Goal: Task Accomplishment & Management: Complete application form

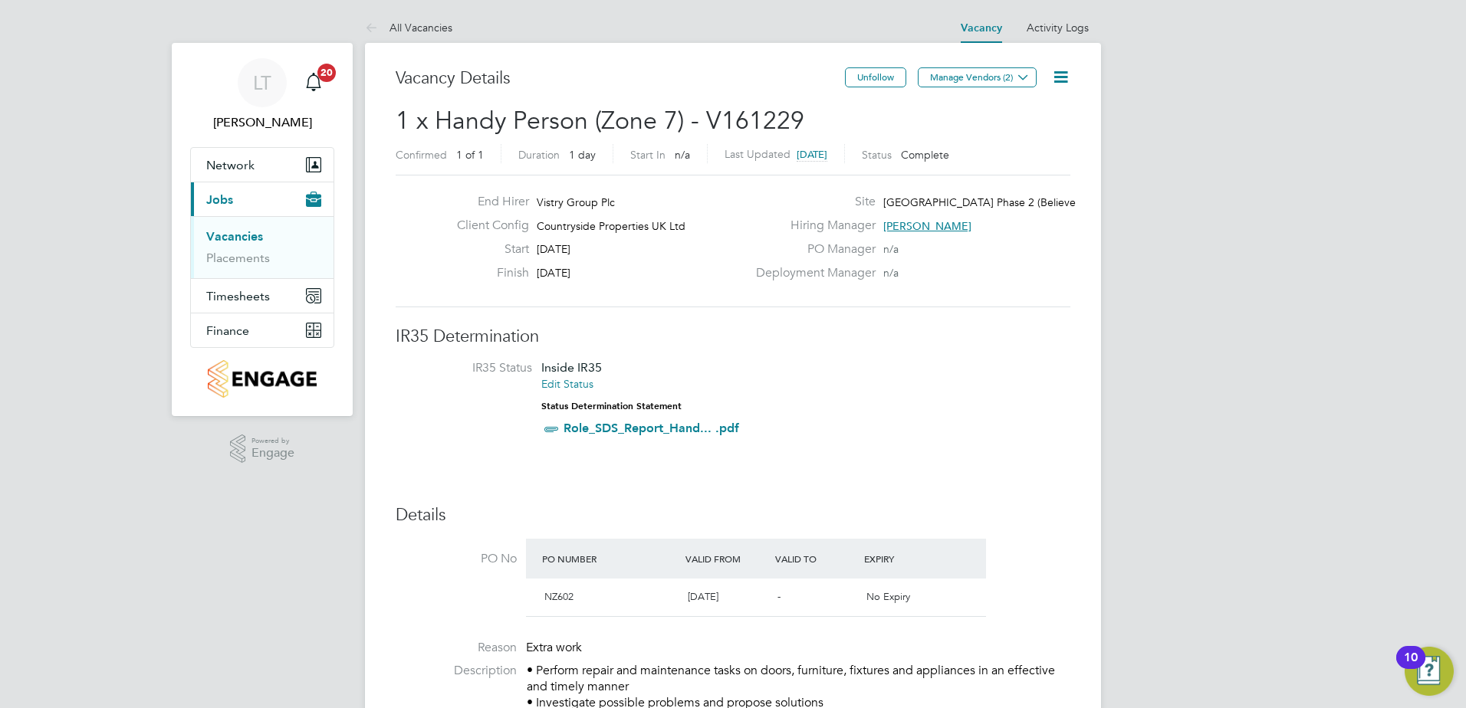
click at [241, 233] on link "Vacancies" at bounding box center [234, 236] width 57 height 15
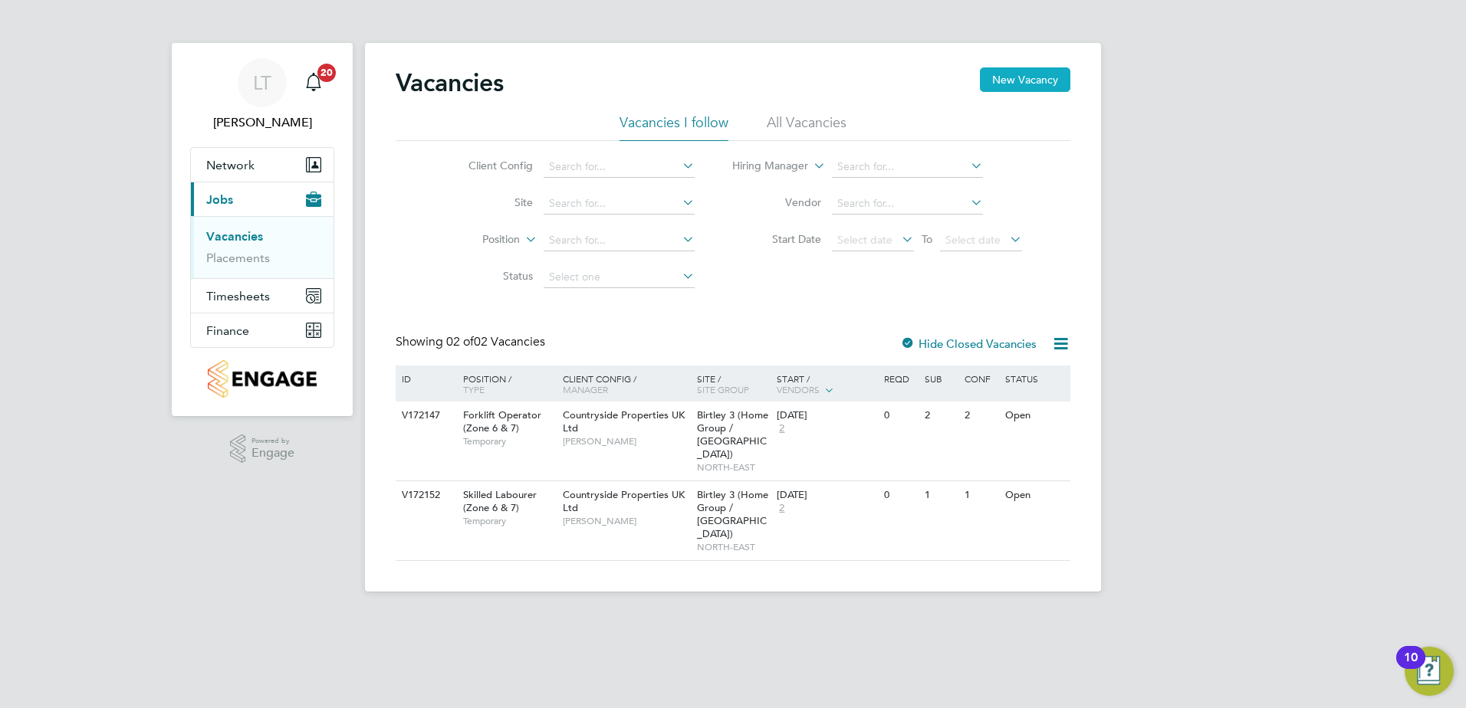
click at [1015, 78] on button "New Vacancy" at bounding box center [1025, 79] width 90 height 25
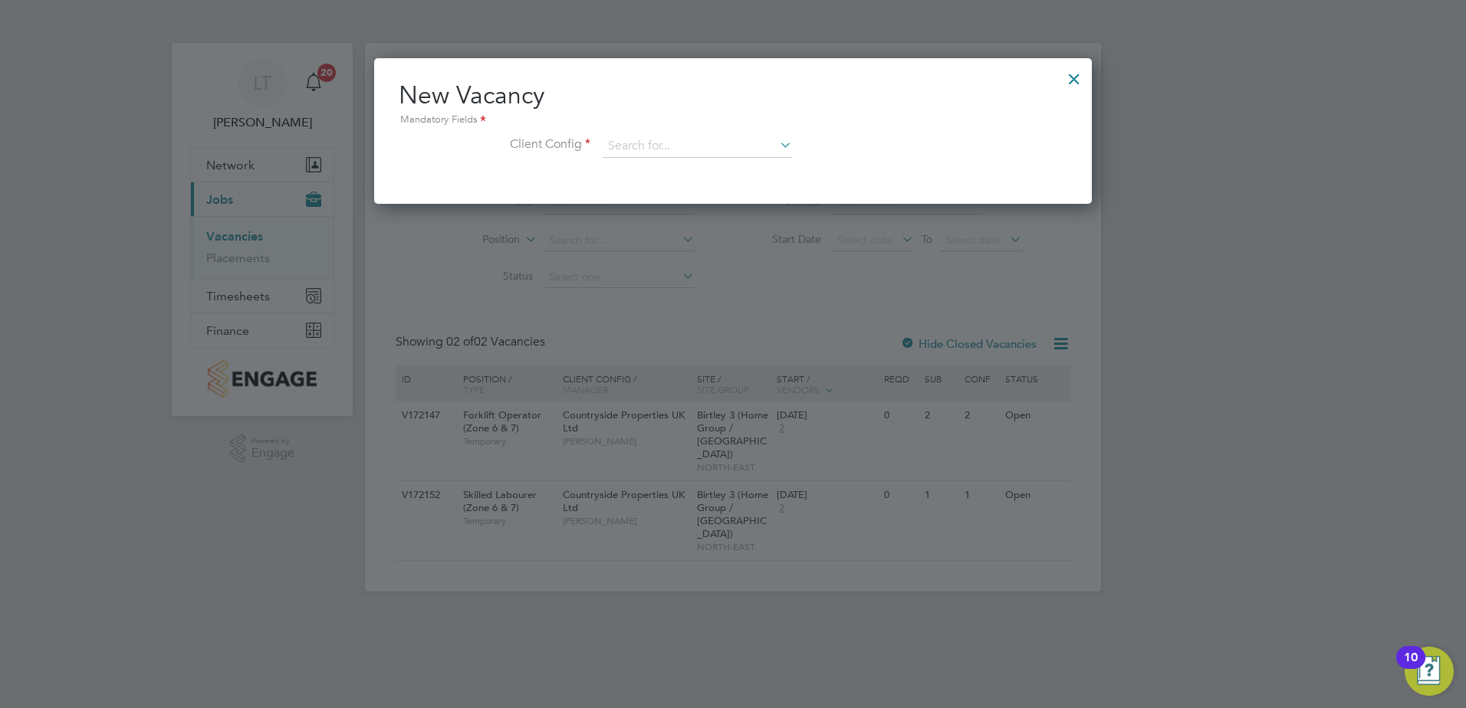
scroll to position [146, 718]
click at [673, 149] on input at bounding box center [696, 146] width 189 height 23
click at [697, 330] on li "Countryside Properties UK Ltd" at bounding box center [798, 334] width 392 height 21
type input "Countryside Properties UK Ltd"
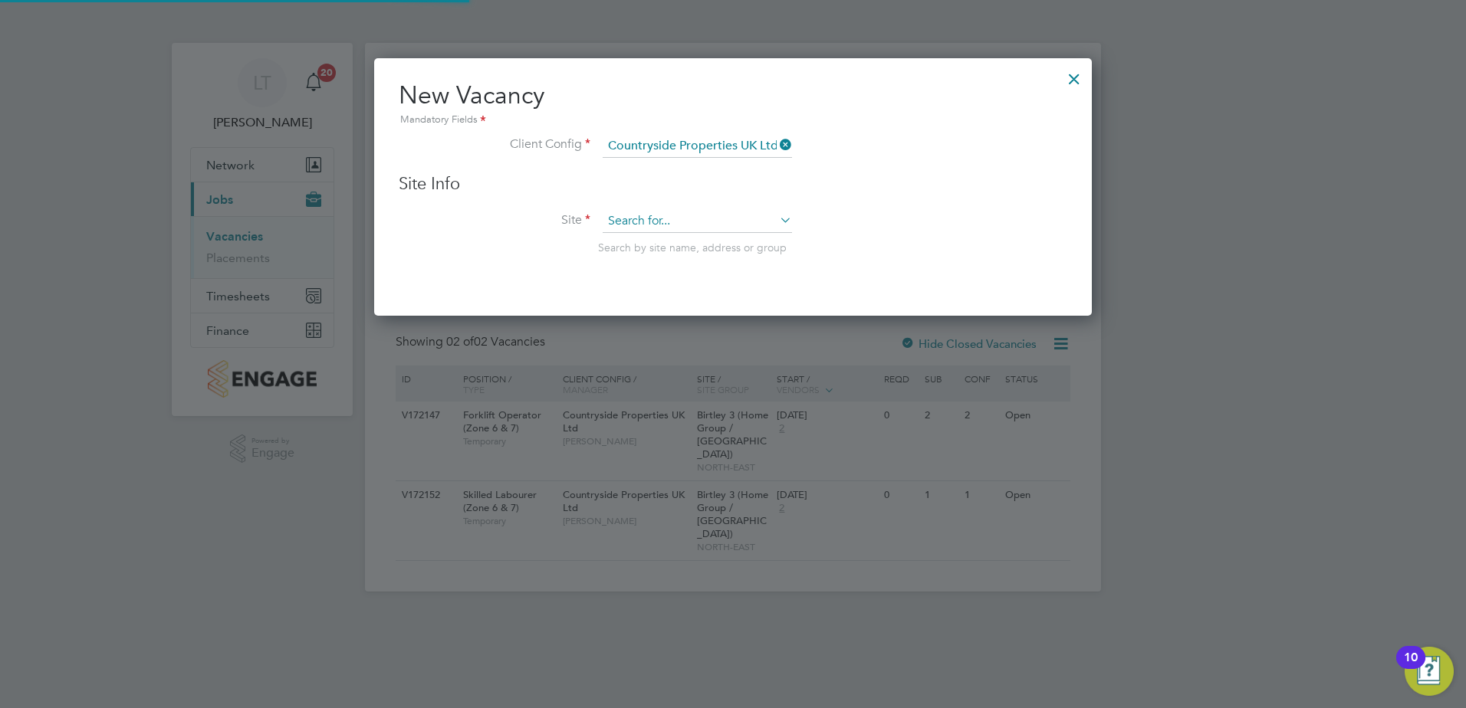
click at [673, 222] on input at bounding box center [696, 221] width 189 height 23
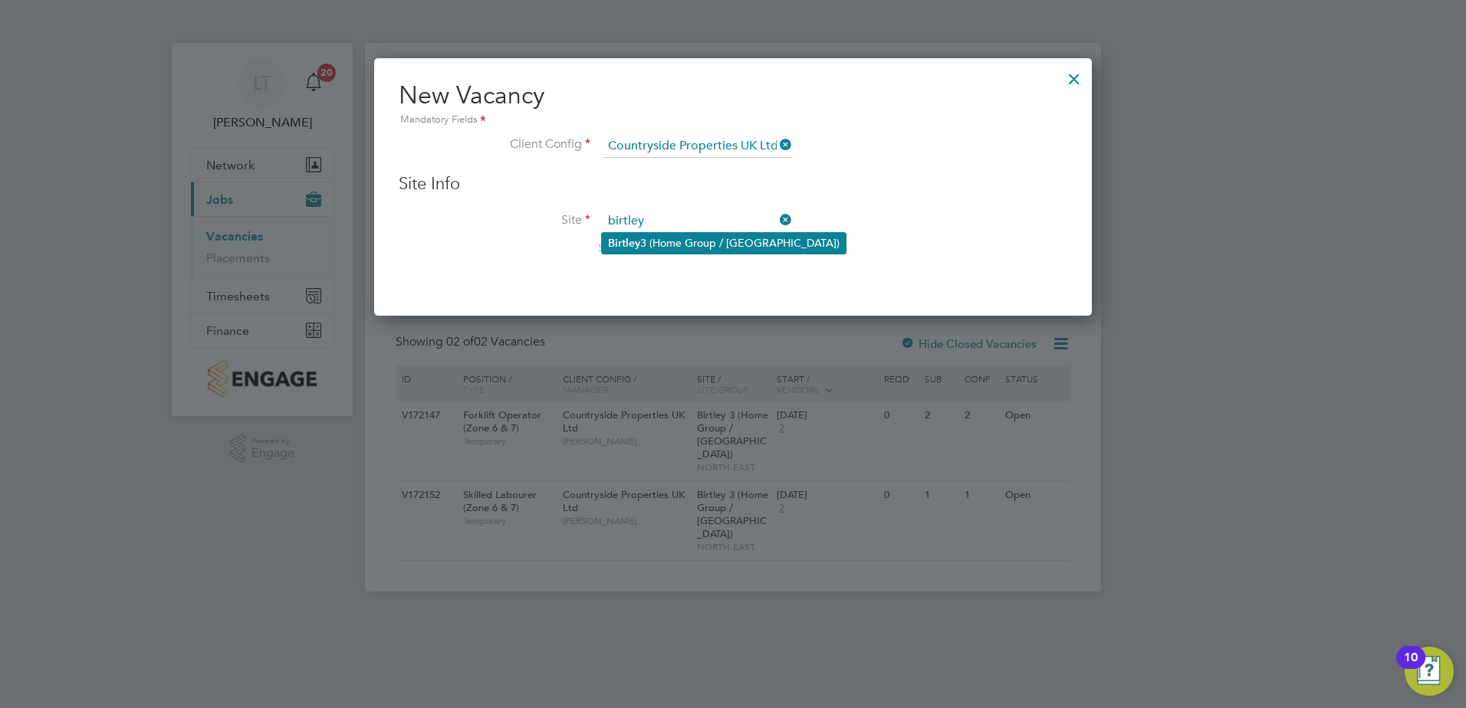
click at [663, 237] on li "Birtley 3 (Home Group / [GEOGRAPHIC_DATA])" at bounding box center [724, 243] width 244 height 21
type input "Birtley 3 (Home Group / [GEOGRAPHIC_DATA])"
click at [863, 245] on div "Search by site name, address or group" at bounding box center [832, 248] width 469 height 14
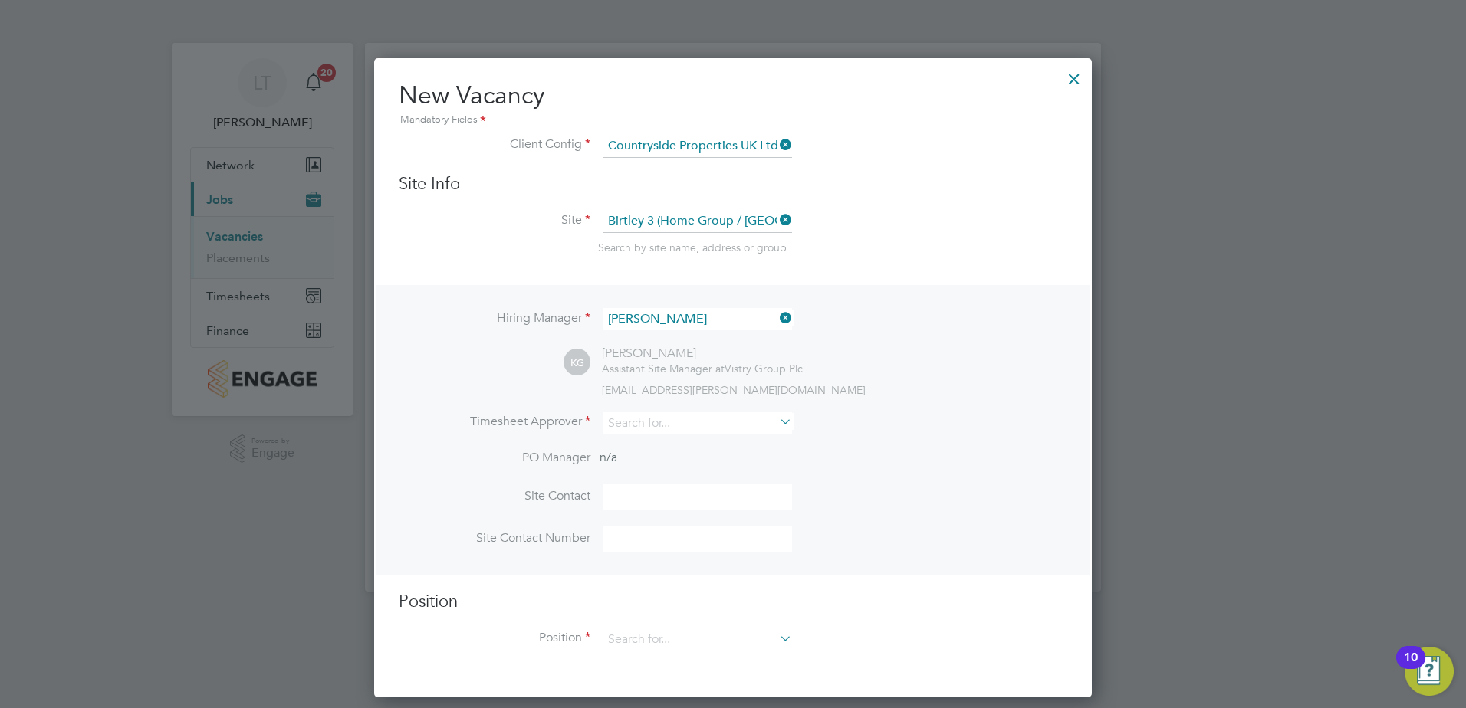
click at [700, 307] on div "Hiring Manager [PERSON_NAME] KG [PERSON_NAME] Assistant Site Manager at Vistry …" at bounding box center [733, 430] width 714 height 290
click at [694, 314] on input at bounding box center [696, 319] width 189 height 22
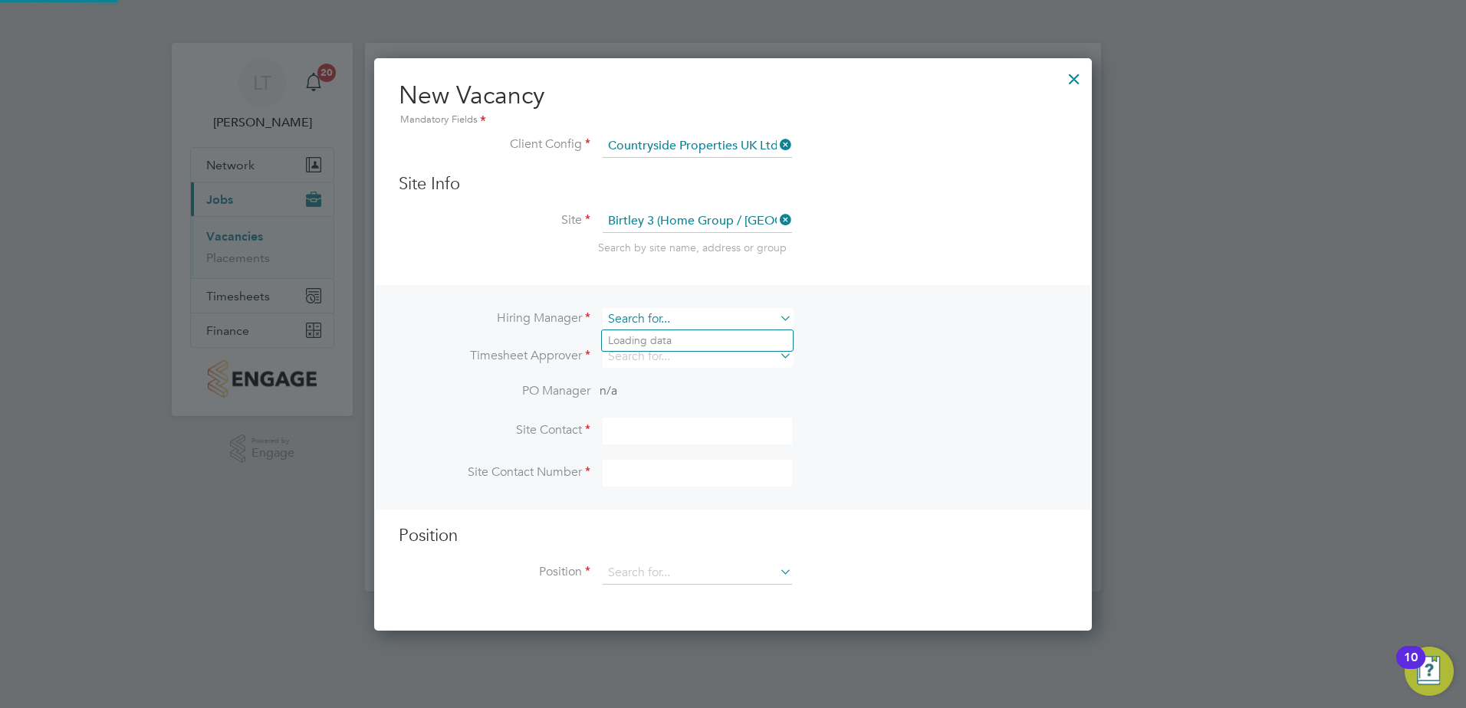
click at [694, 314] on input at bounding box center [696, 319] width 189 height 22
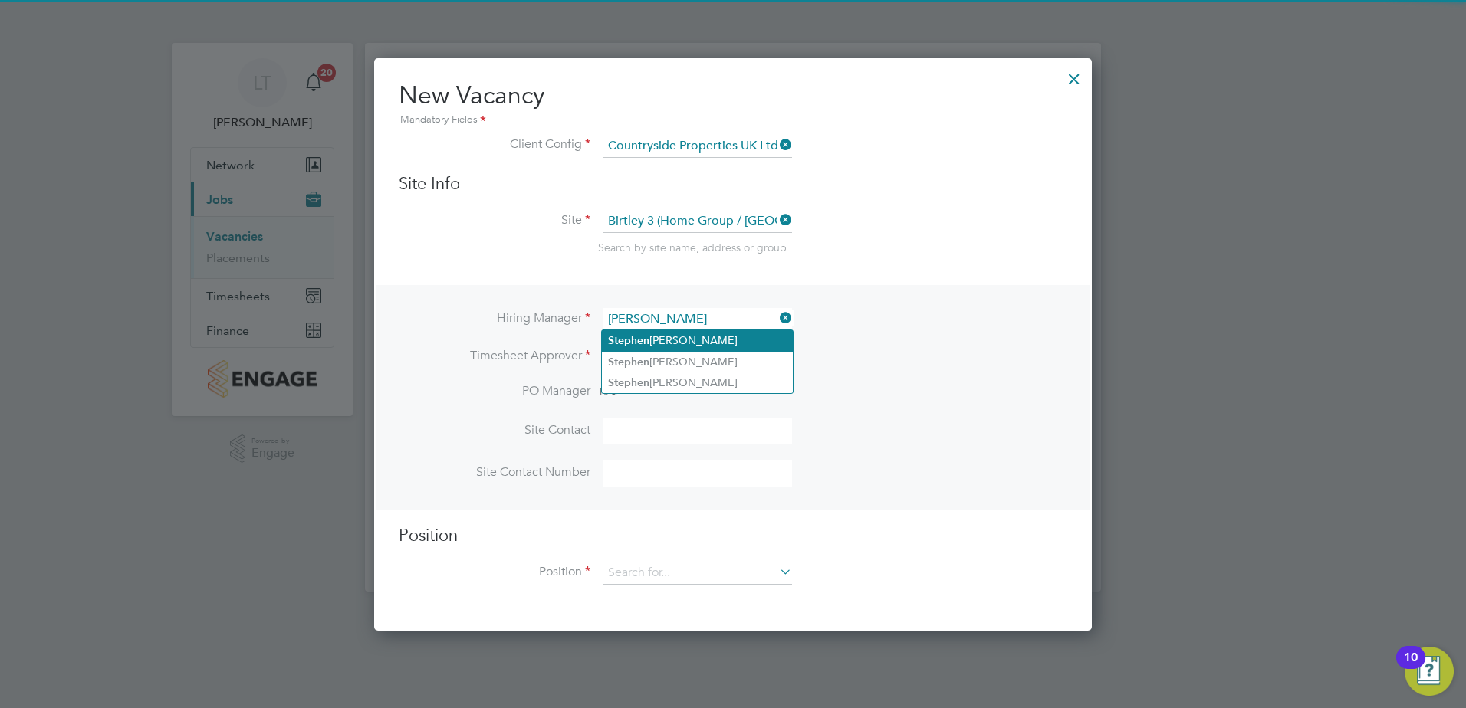
click at [684, 339] on li "Ste p hen [PERSON_NAME]" at bounding box center [697, 340] width 191 height 21
type input "[PERSON_NAME]"
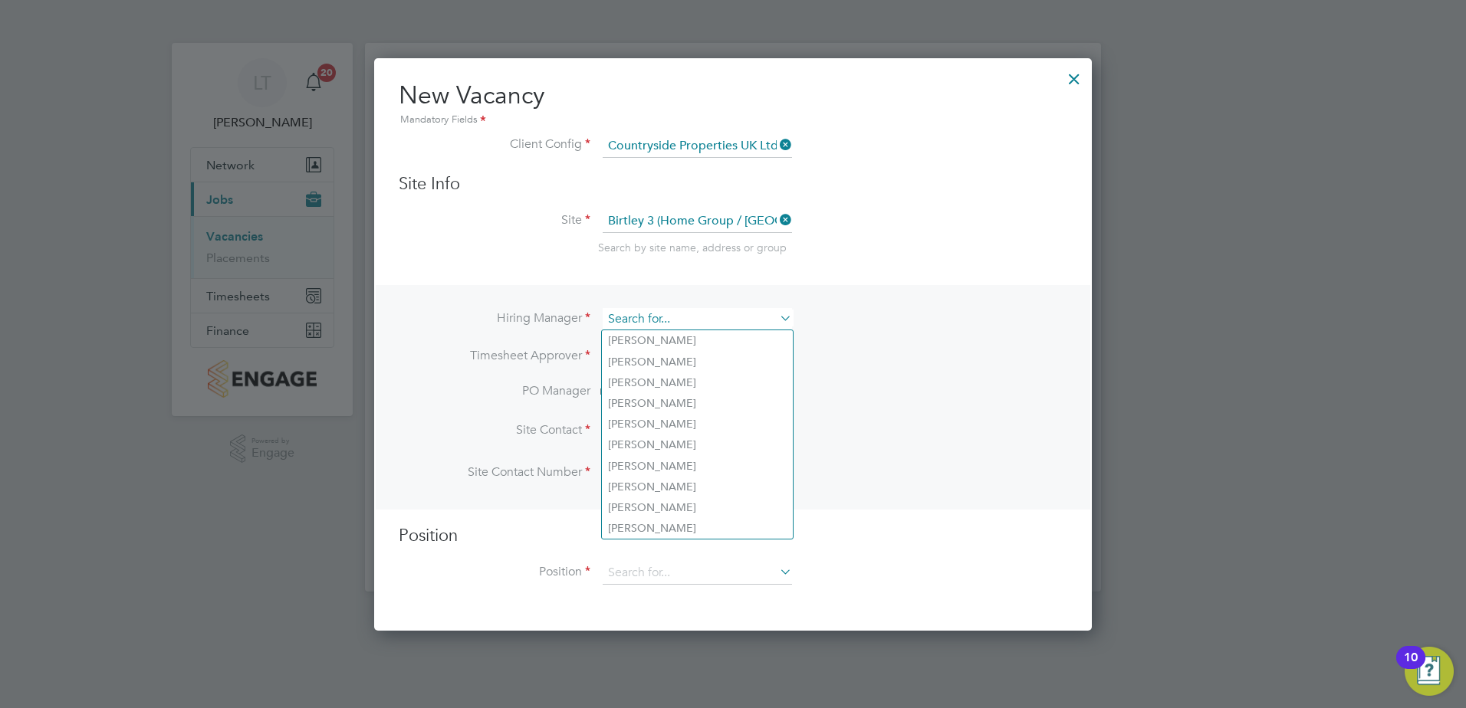
click at [689, 313] on input at bounding box center [696, 319] width 189 height 22
click at [968, 352] on li "Timesheet Approver" at bounding box center [733, 365] width 668 height 38
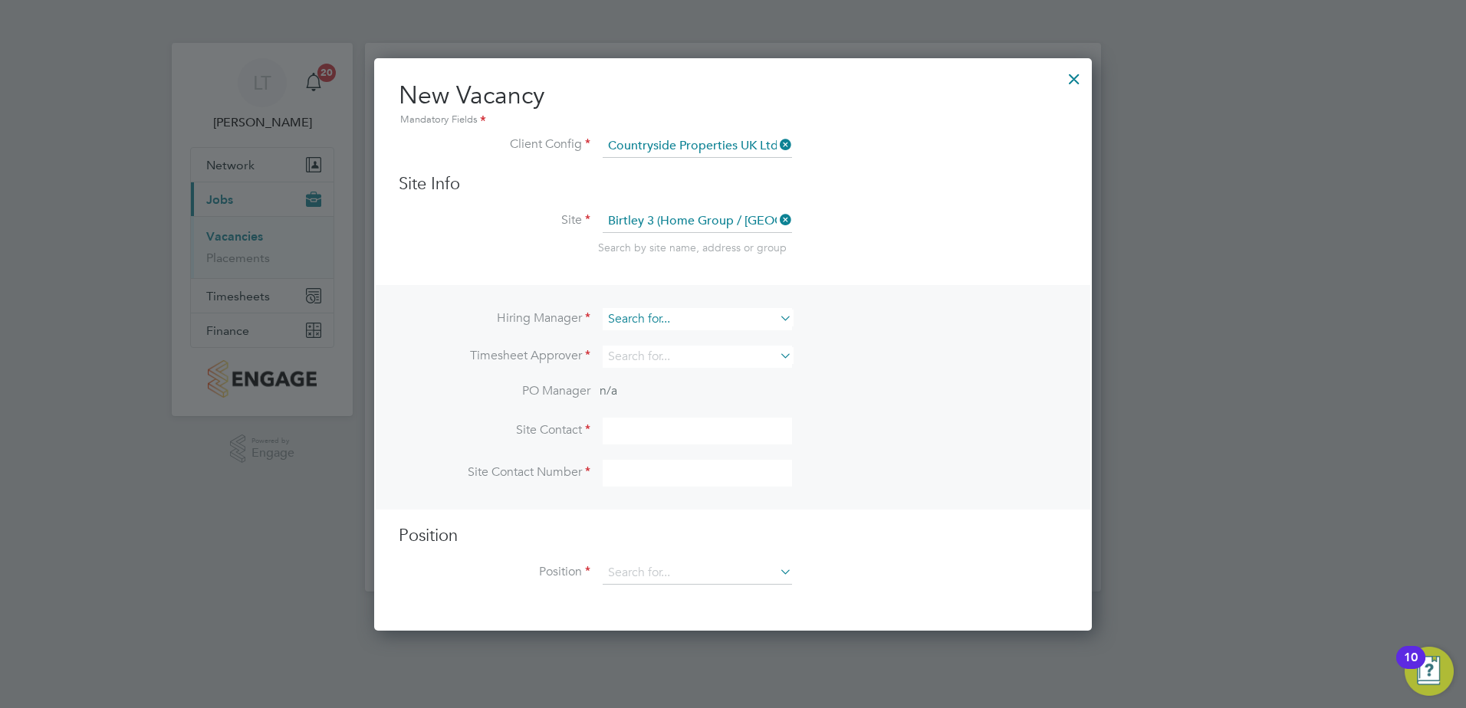
click at [666, 314] on input at bounding box center [696, 319] width 189 height 22
type input "[PERSON_NAME]"
click at [627, 343] on b "[PERSON_NAME]" at bounding box center [652, 340] width 89 height 13
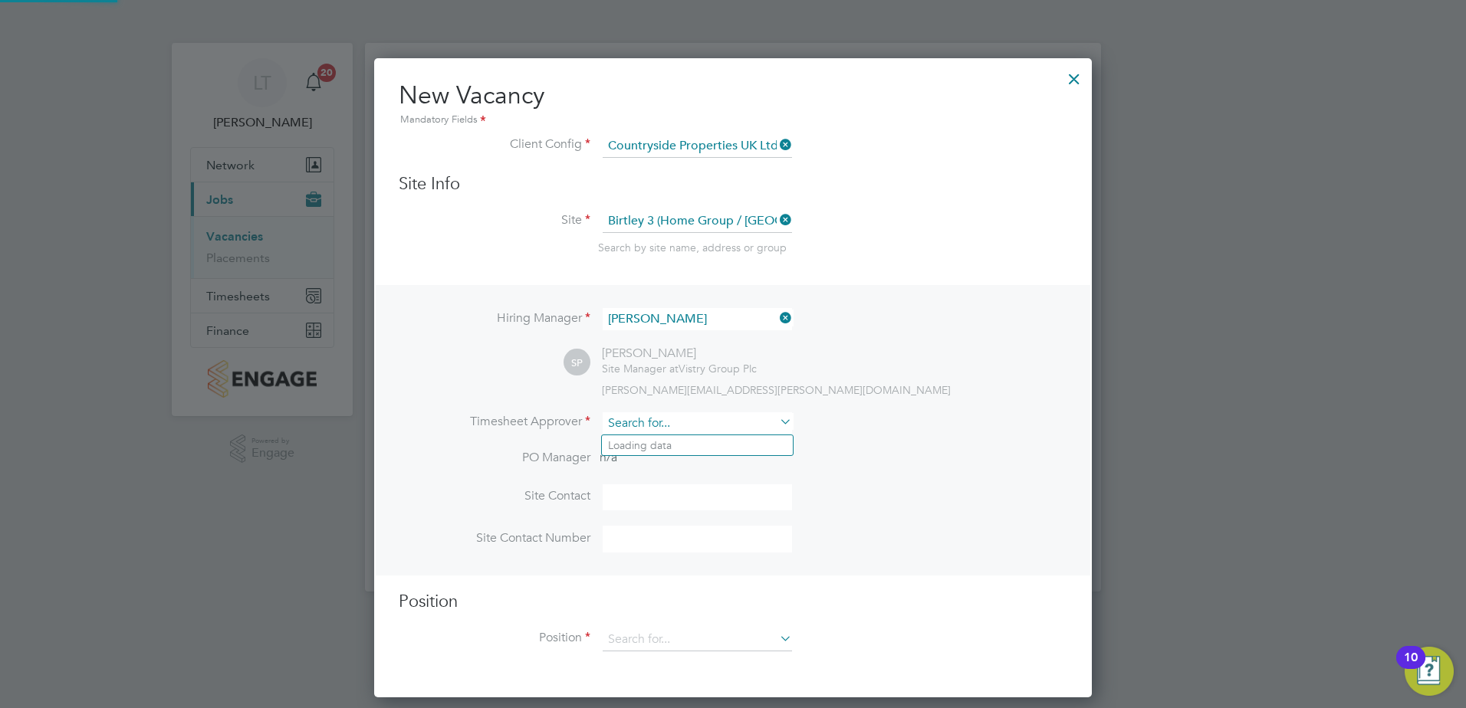
click at [669, 428] on input at bounding box center [696, 423] width 189 height 22
type input "d"
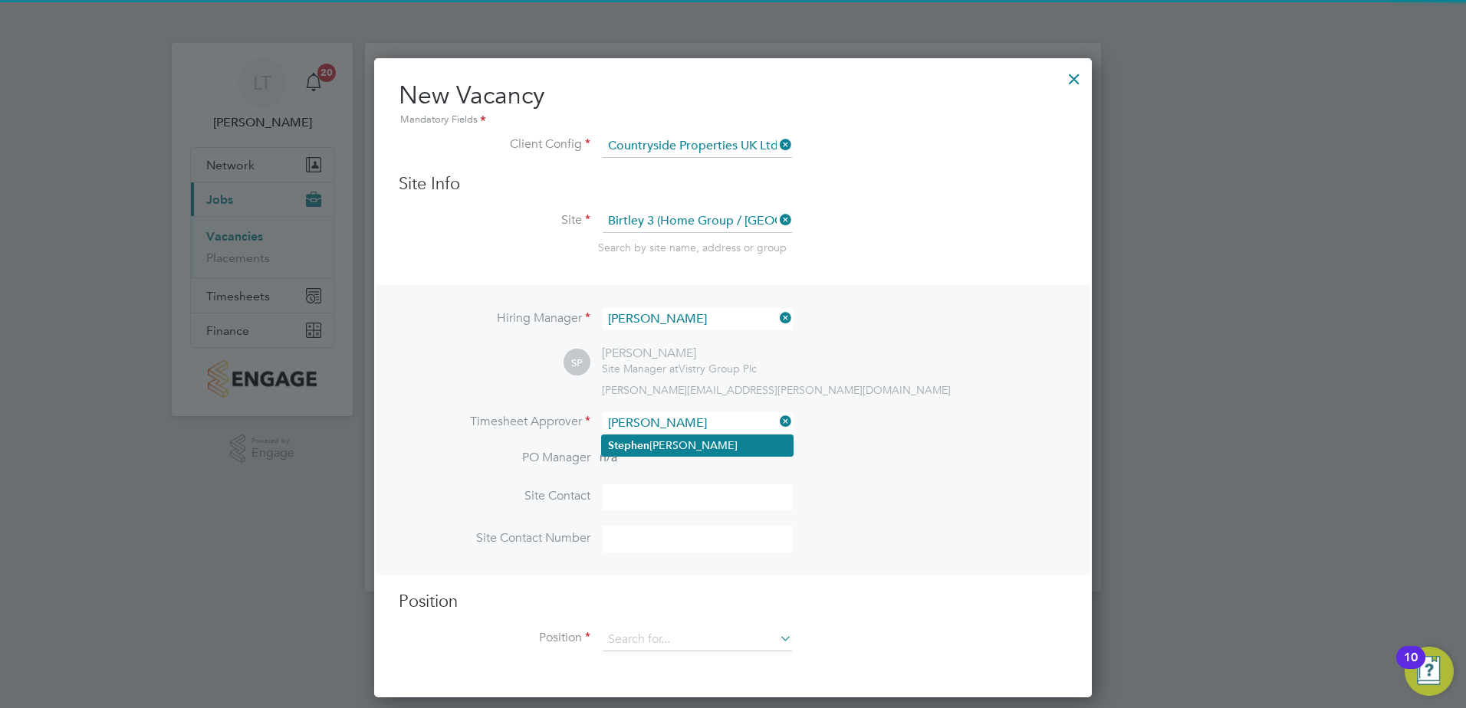
click at [691, 437] on li "Ste p hen [PERSON_NAME]" at bounding box center [697, 445] width 191 height 21
type input "[PERSON_NAME]"
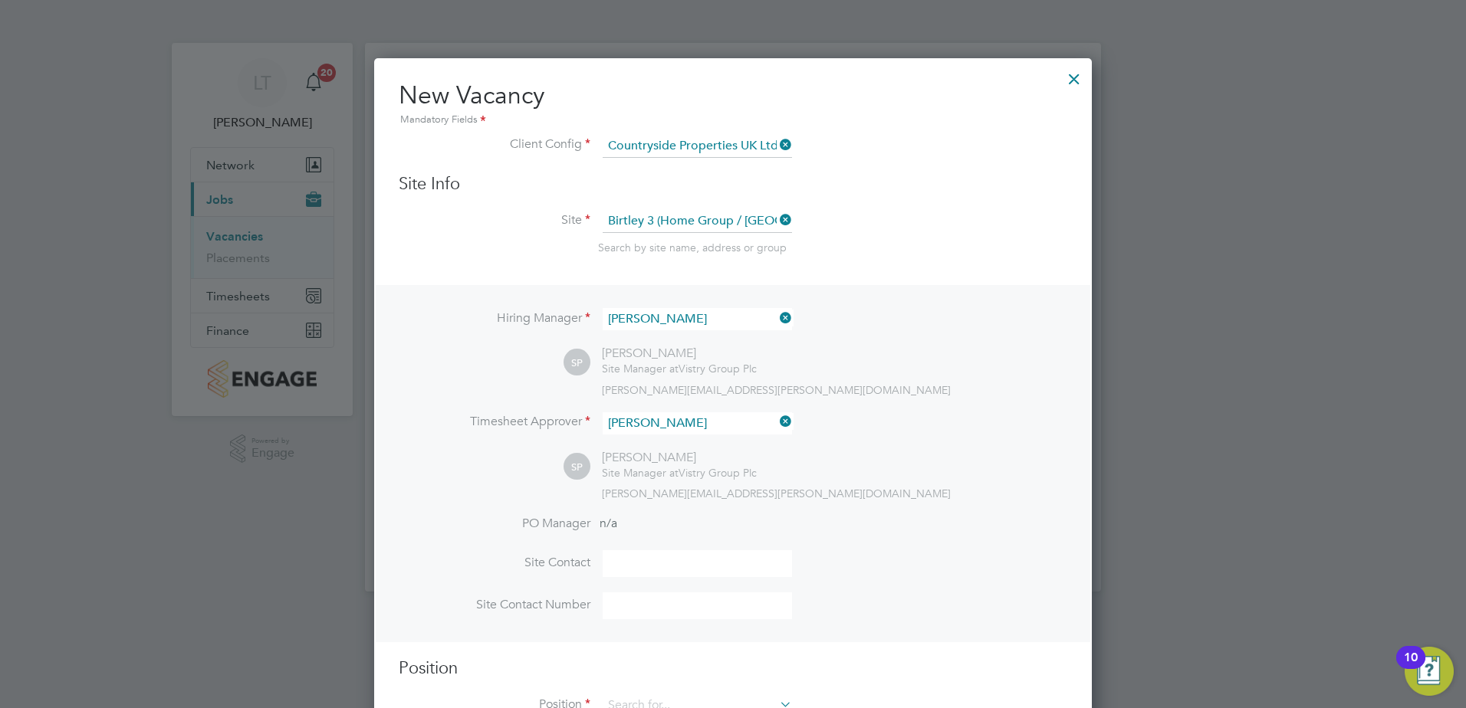
scroll to position [707, 718]
click at [1063, 478] on div "SP [PERSON_NAME] Site Manager at Vistry Group Plc [PERSON_NAME][EMAIL_ADDRESS][…" at bounding box center [815, 475] width 504 height 51
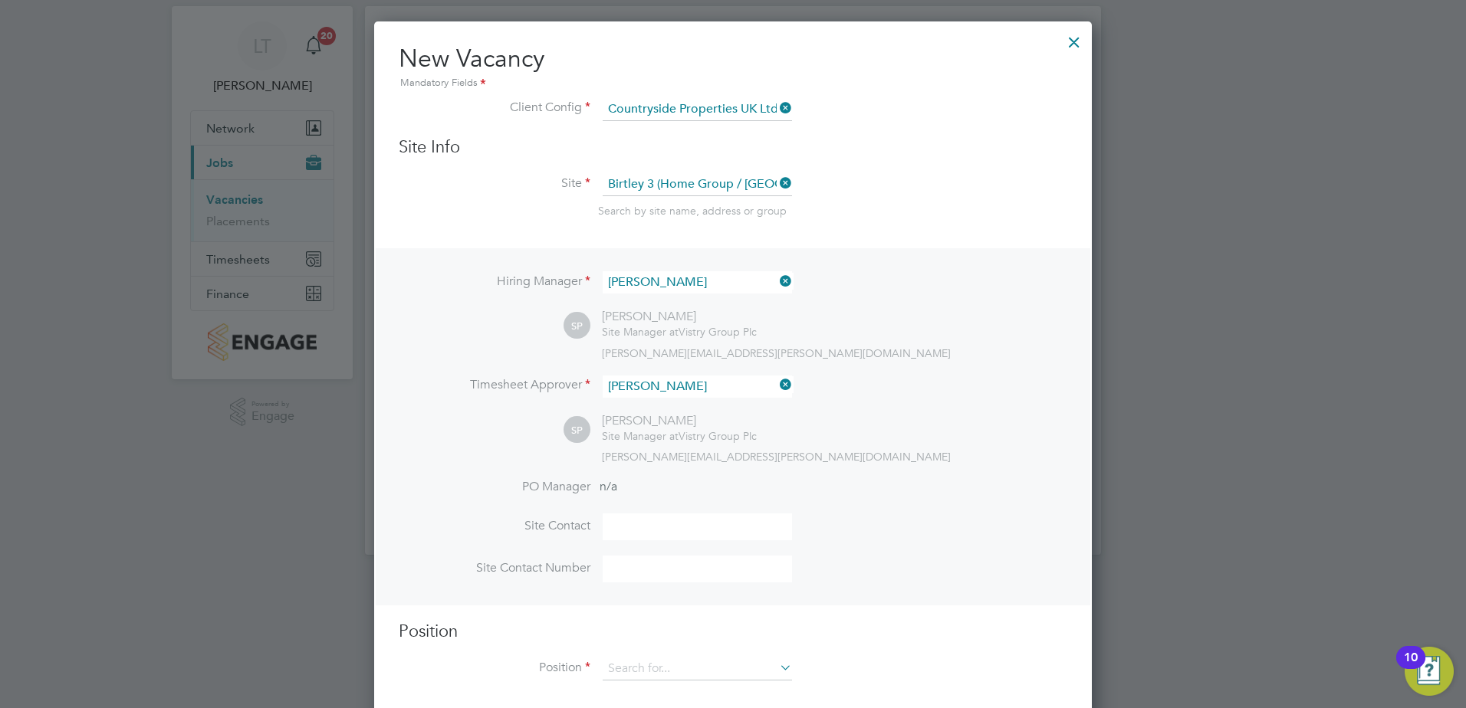
scroll to position [57, 0]
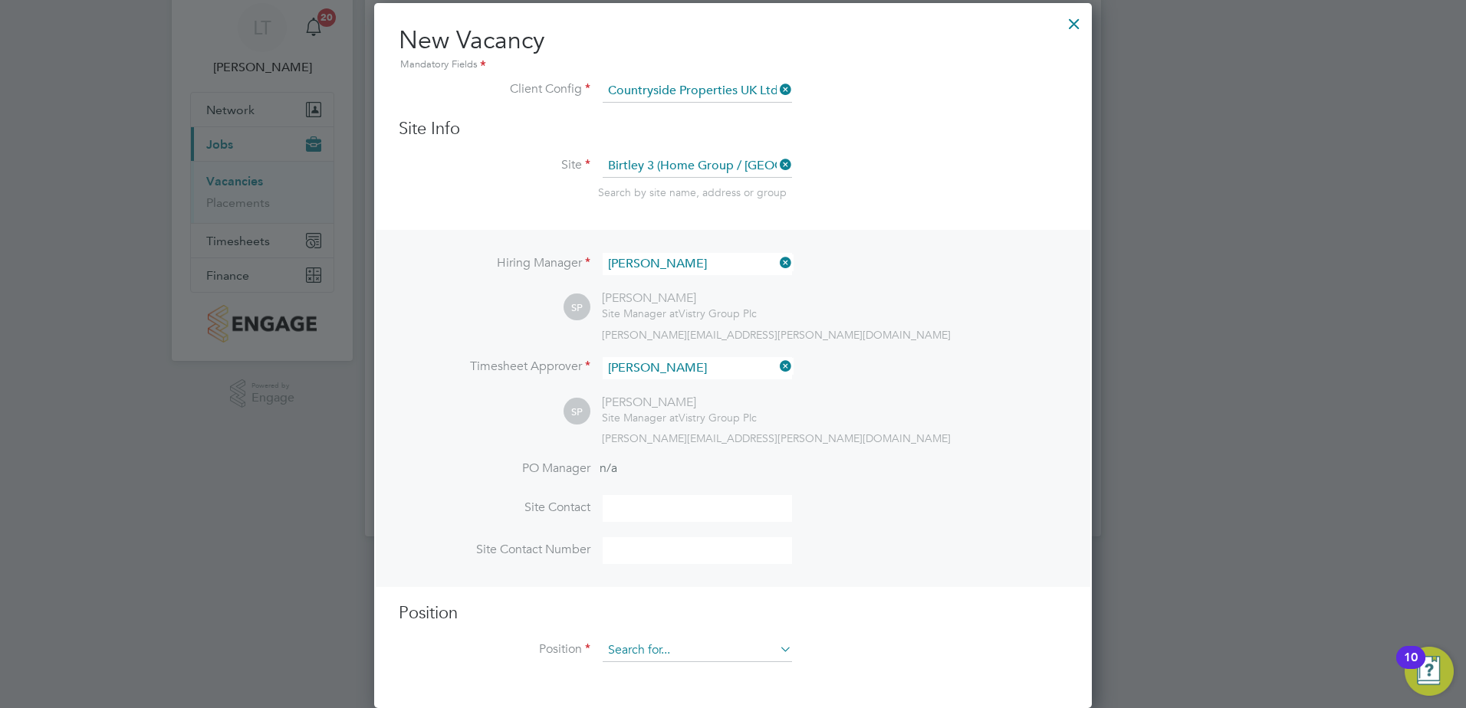
click at [680, 642] on input at bounding box center [696, 650] width 189 height 23
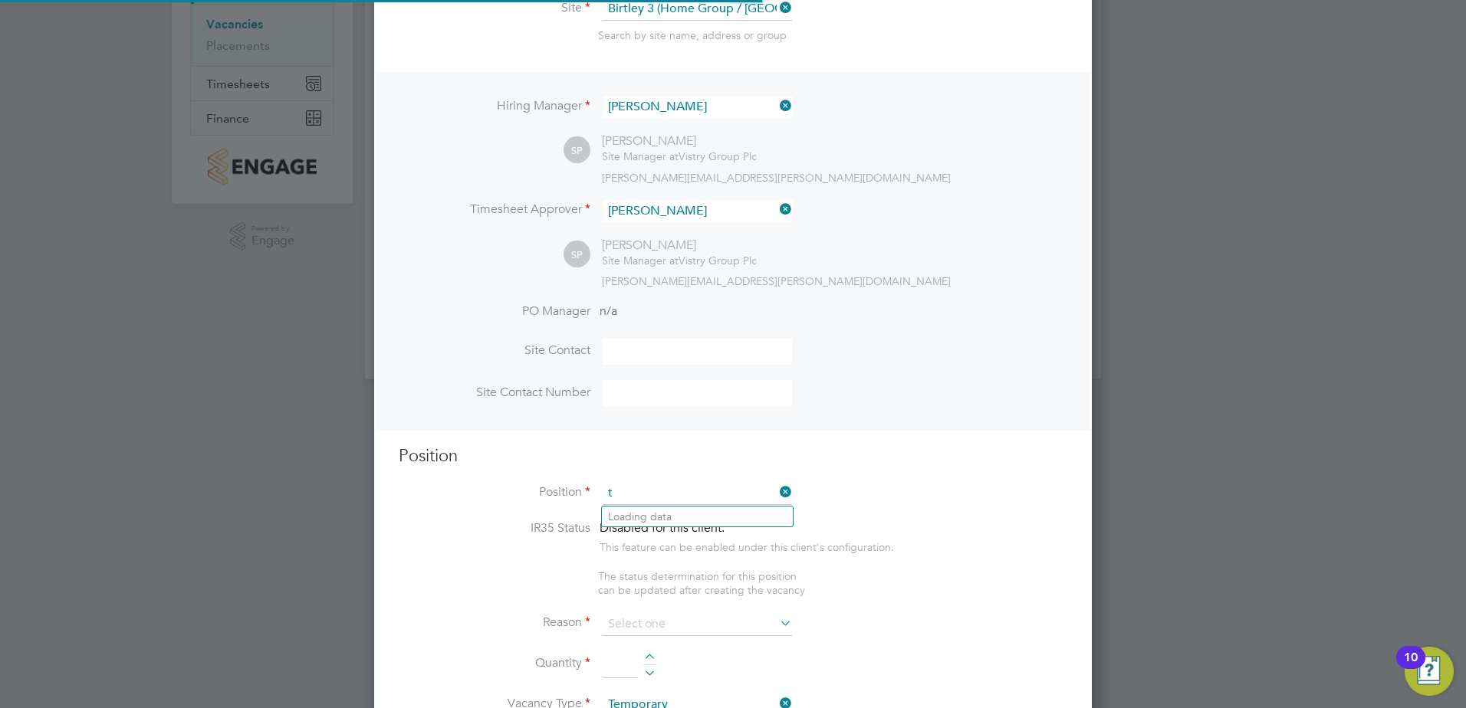
scroll to position [2210, 718]
type input "t"
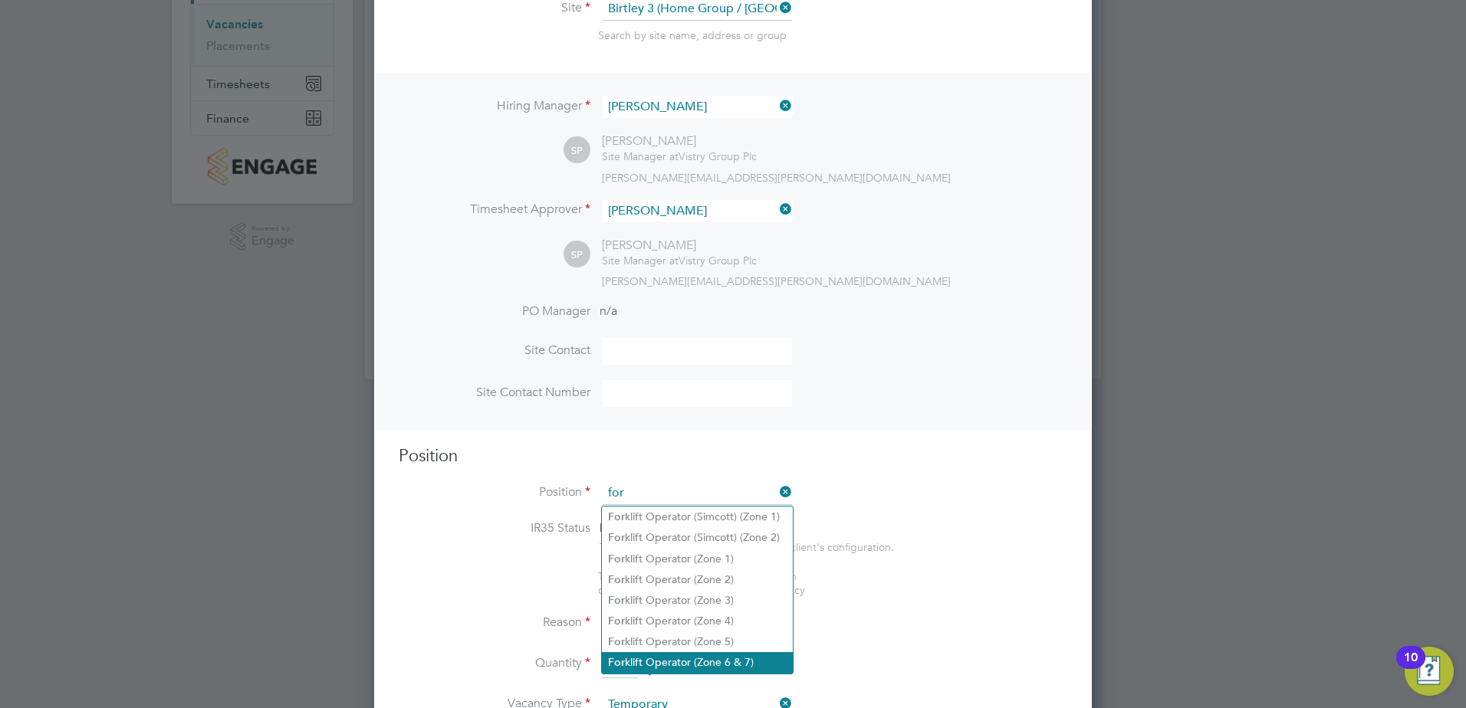
click at [724, 652] on li "For klift Operator (Zone 6 & 7)" at bounding box center [697, 662] width 191 height 21
type input "Forklift Operator (Zone 6 & 7)"
type textarea "- Operate construction machinery - Delivering large quantities of materials to …"
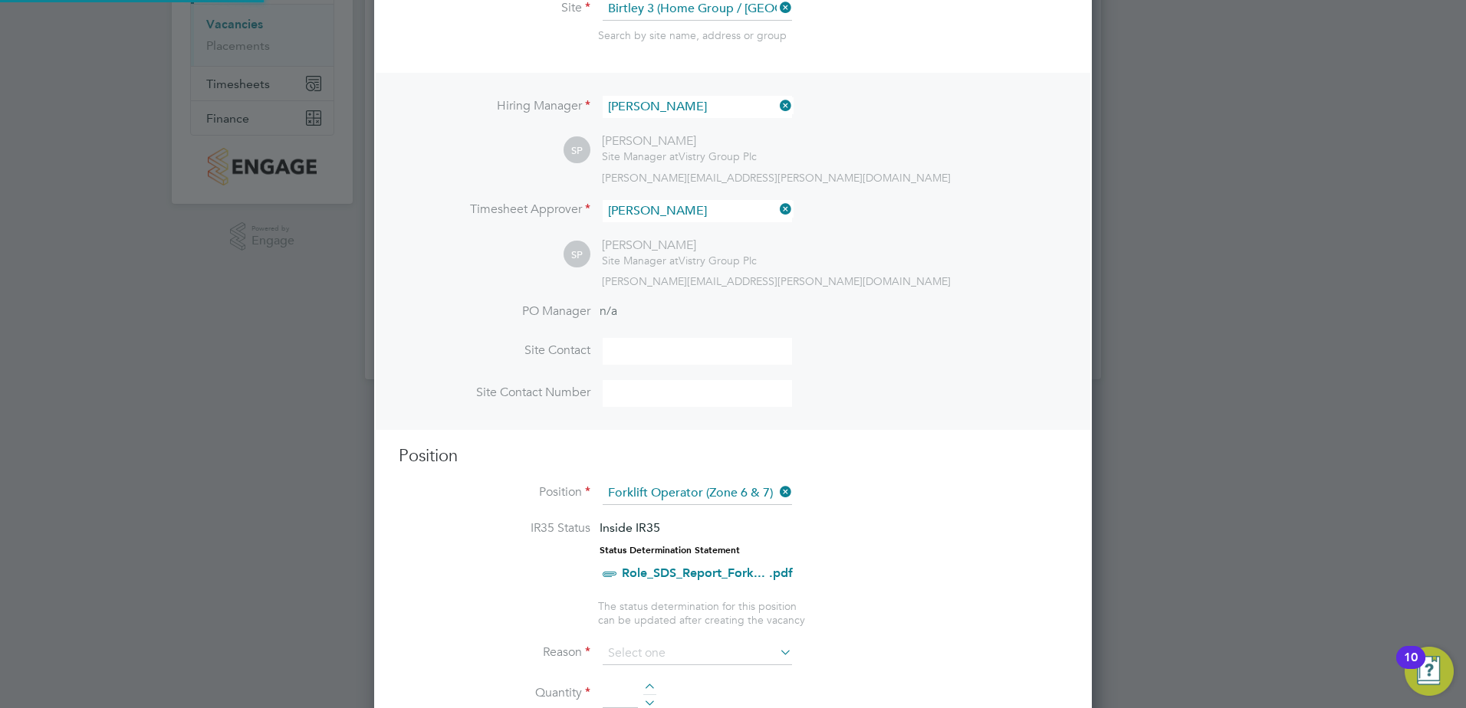
scroll to position [2263, 718]
click at [875, 583] on li "IR35 Status Inside IR35 Status Determination Statement Role_SDS_Report_Fork... …" at bounding box center [733, 559] width 668 height 78
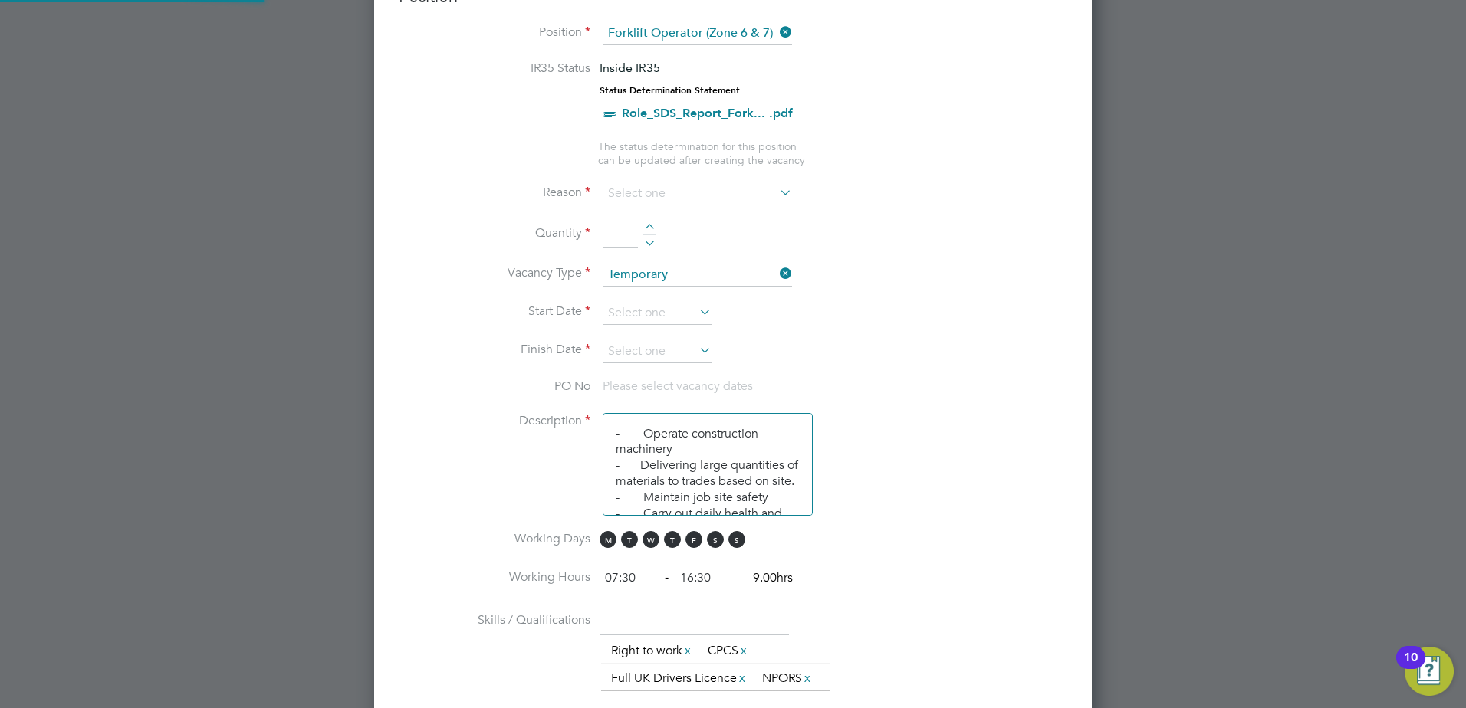
scroll to position [45, 80]
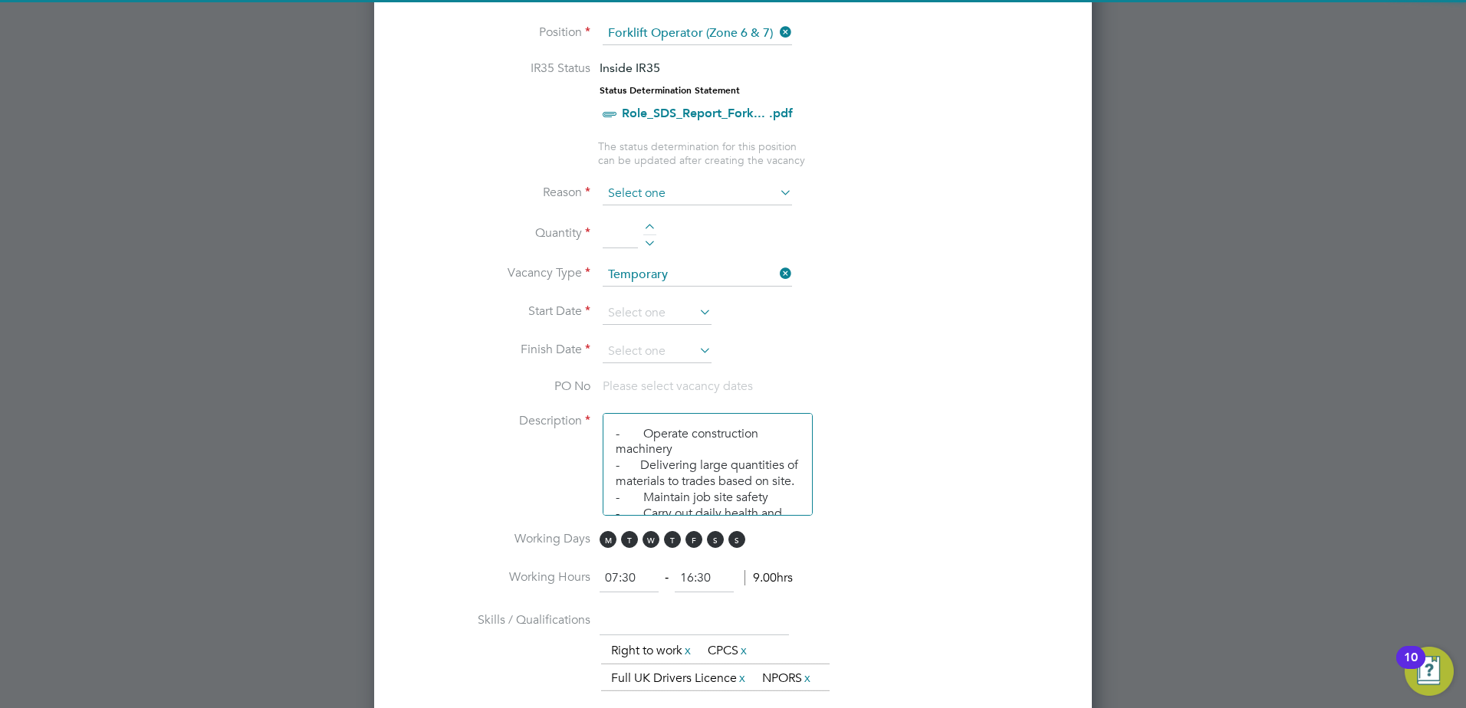
click at [656, 201] on input at bounding box center [696, 193] width 189 height 23
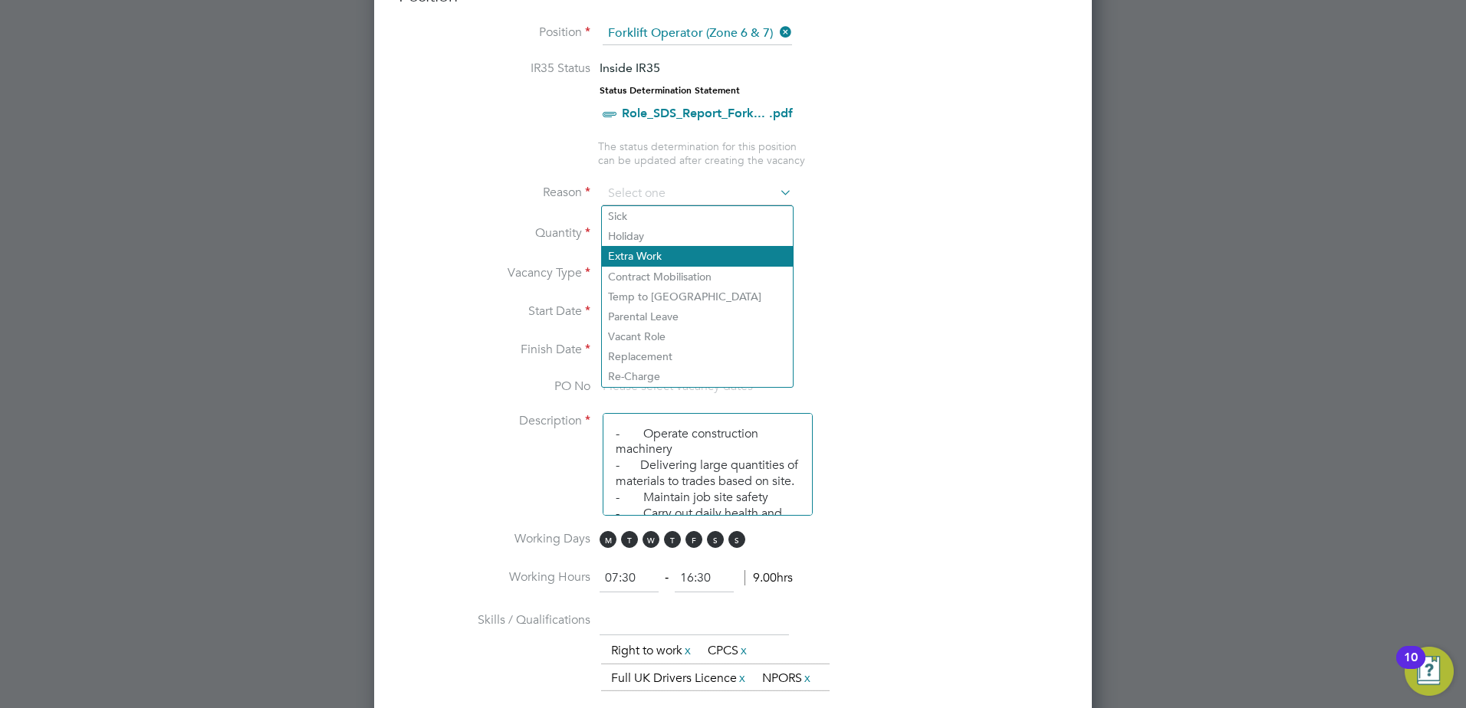
click at [659, 253] on li "Extra Work" at bounding box center [697, 256] width 191 height 20
type input "Extra Work"
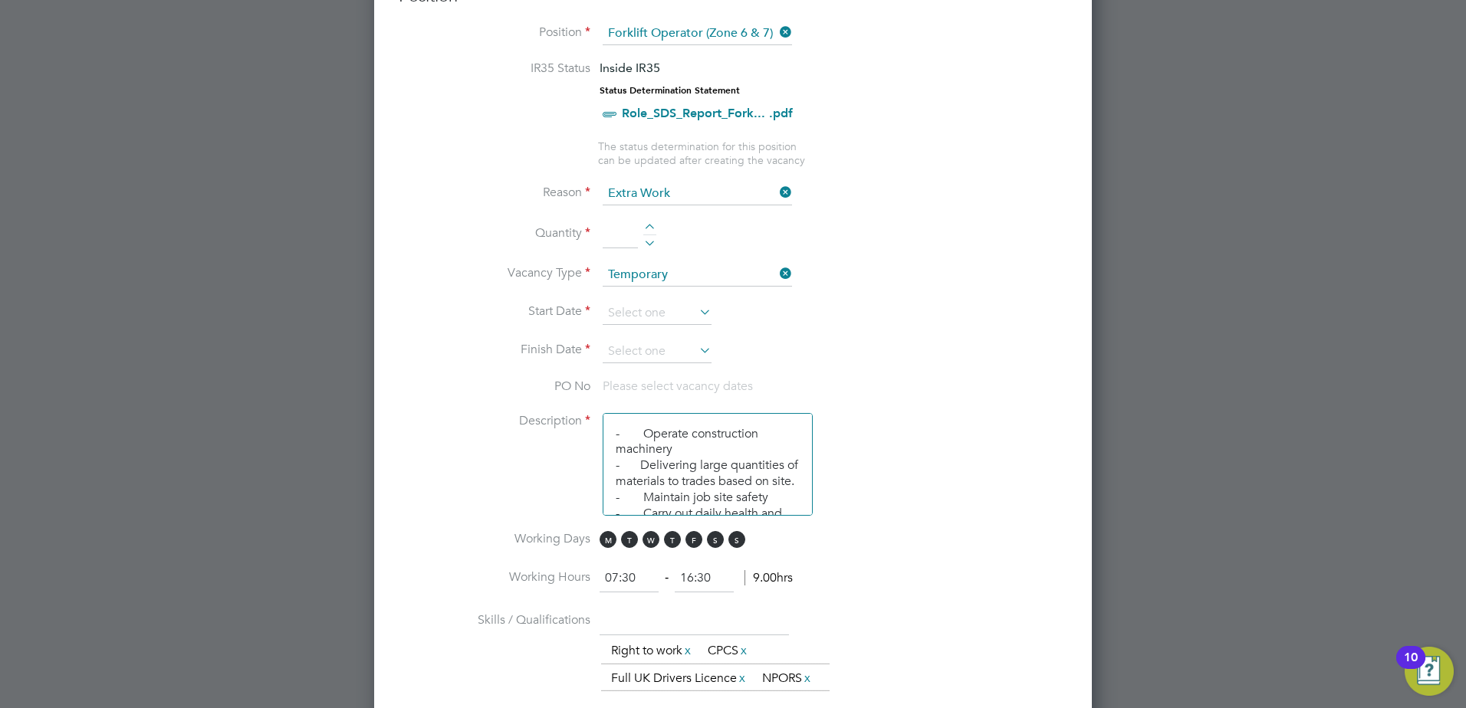
click at [655, 228] on div at bounding box center [649, 229] width 13 height 11
type input "1"
click at [843, 226] on li "Quantity 1" at bounding box center [733, 242] width 668 height 43
click at [696, 306] on icon at bounding box center [696, 311] width 0 height 21
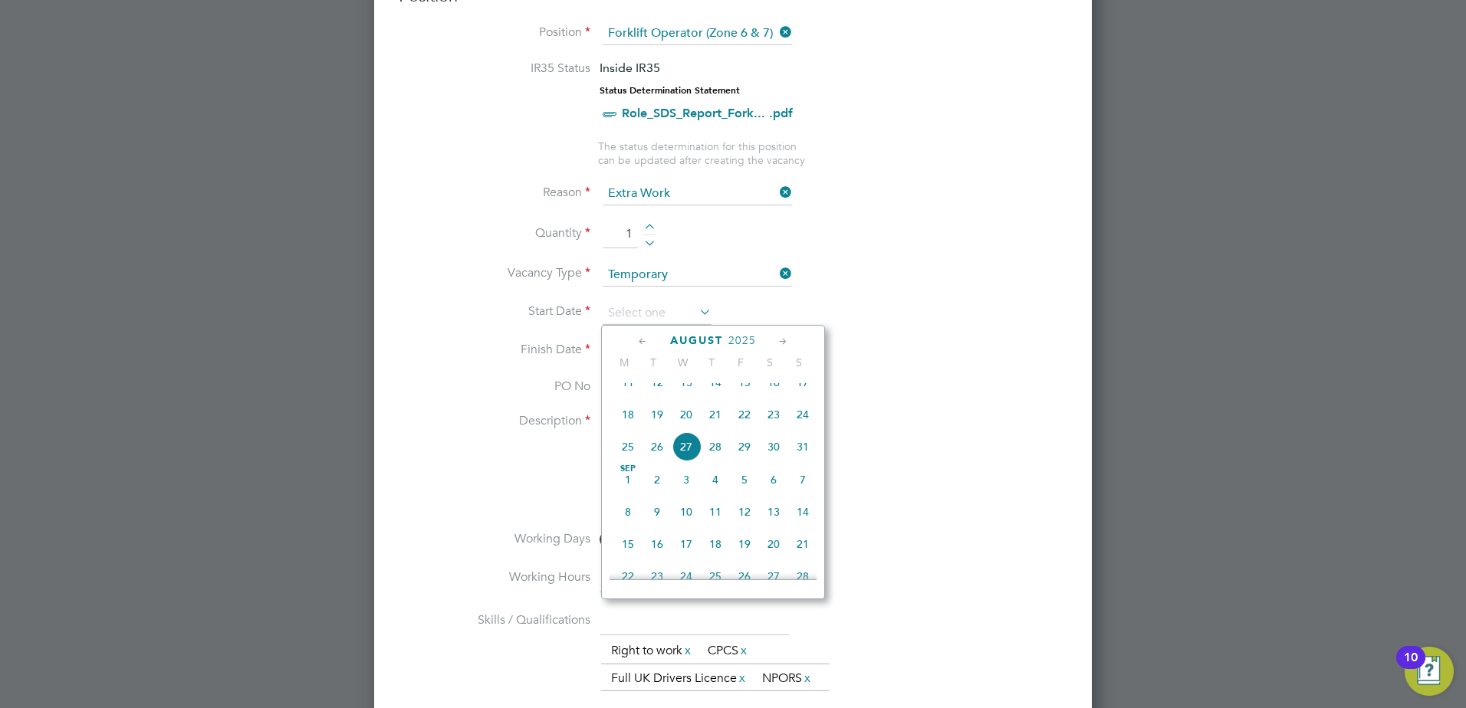
click at [681, 429] on span "20" at bounding box center [685, 414] width 29 height 29
type input "[DATE]"
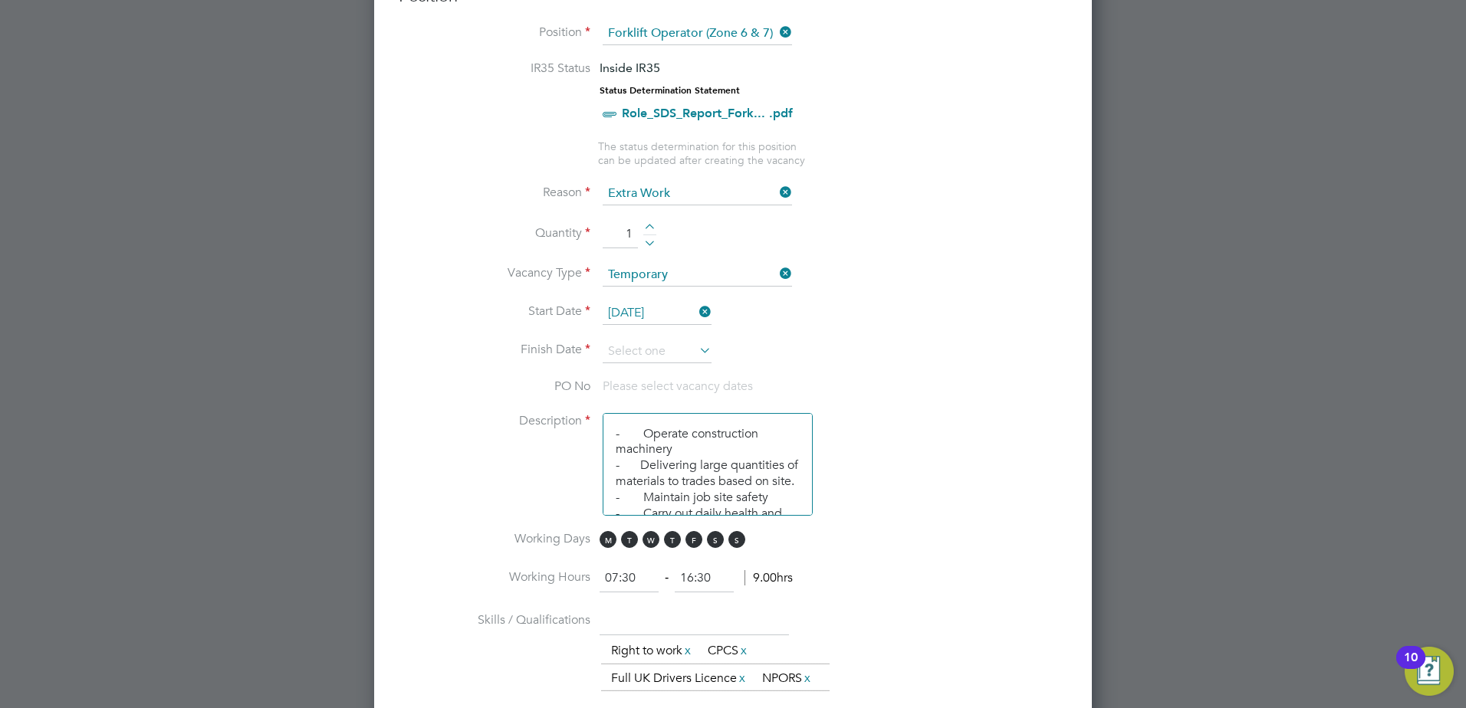
click at [696, 352] on icon at bounding box center [696, 350] width 0 height 21
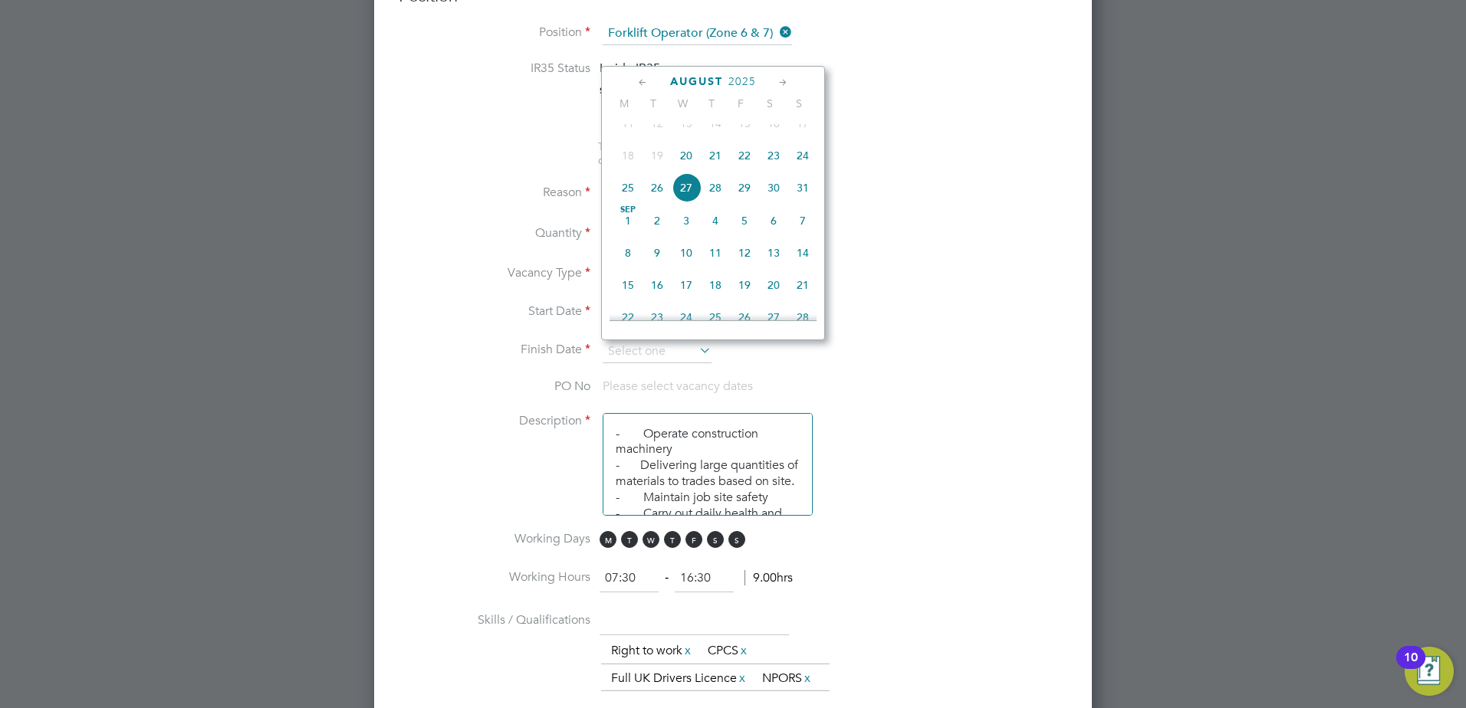
click at [687, 235] on span "3" at bounding box center [685, 220] width 29 height 29
type input "[DATE]"
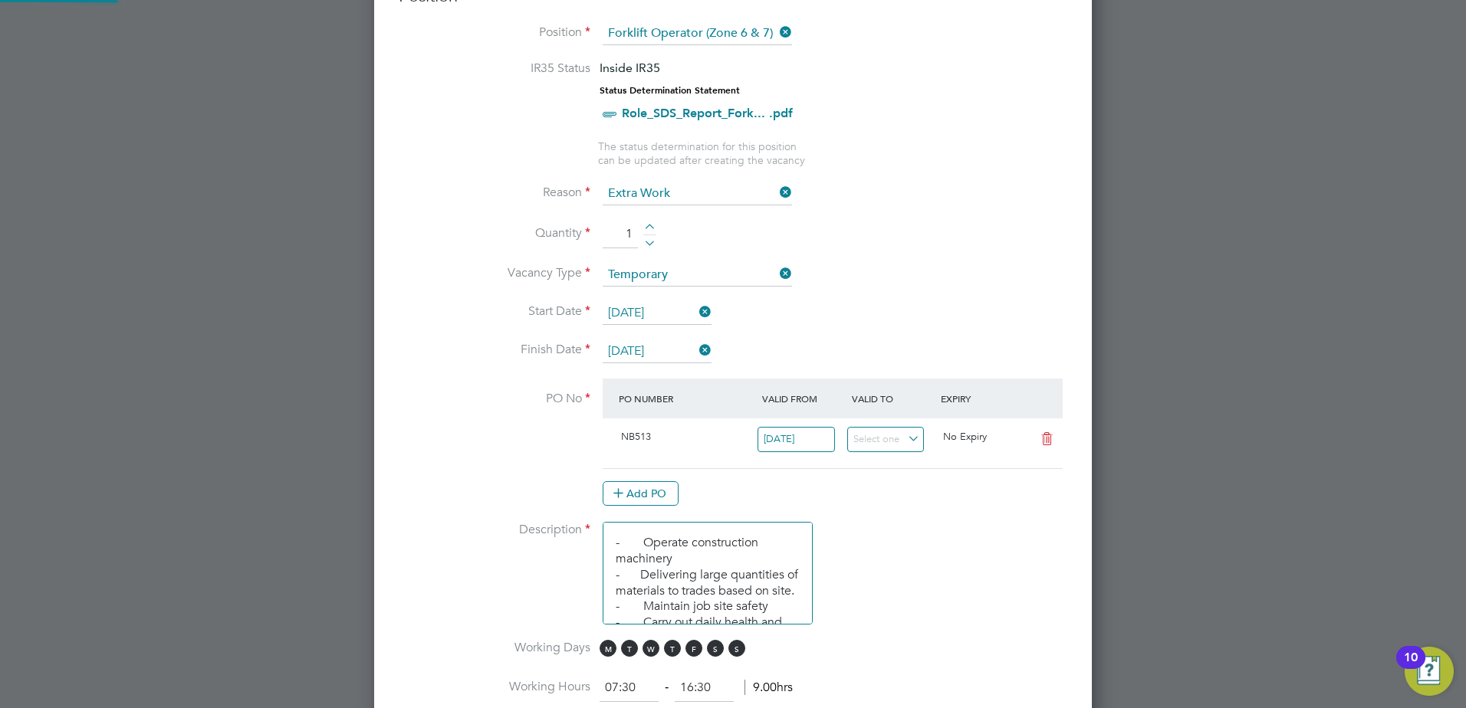
scroll to position [26, 144]
click at [864, 278] on li "Vacancy Type Temporary" at bounding box center [733, 283] width 668 height 38
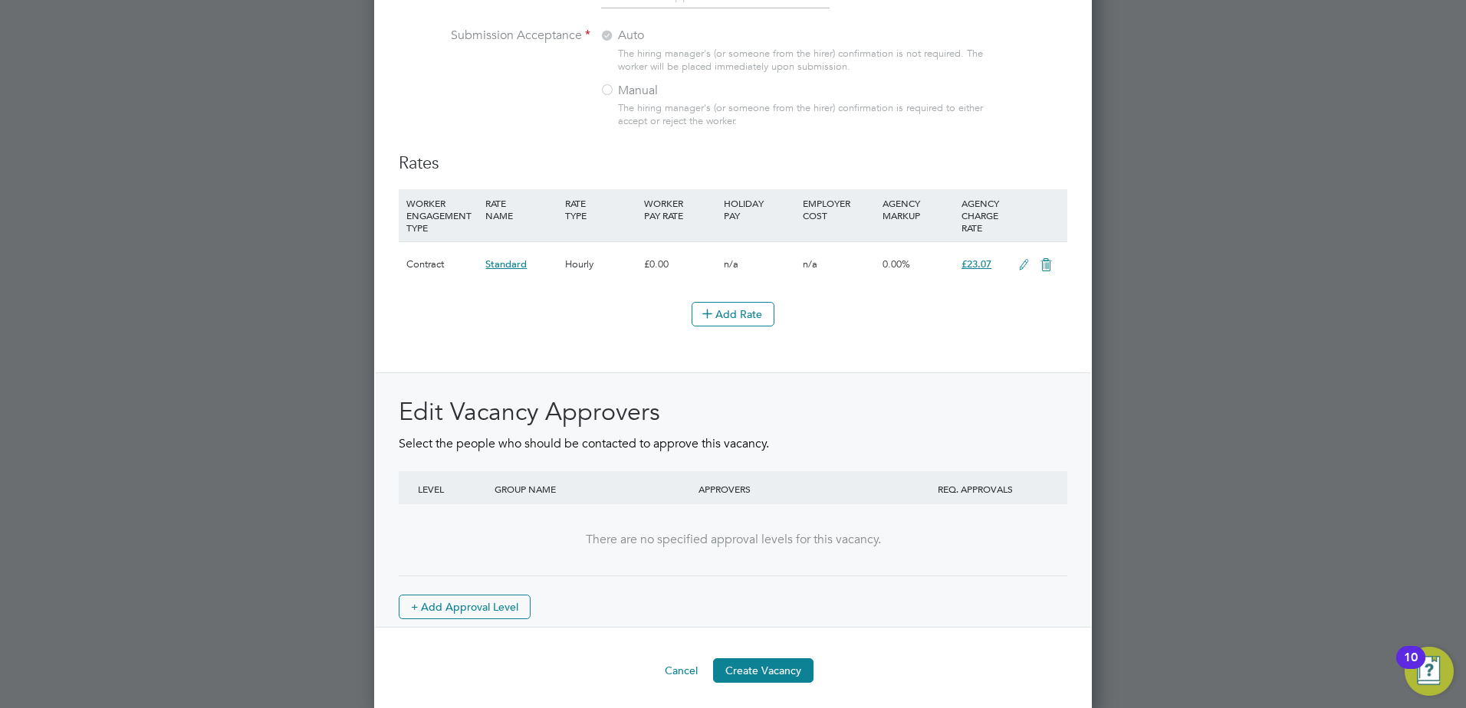
scroll to position [1694, 0]
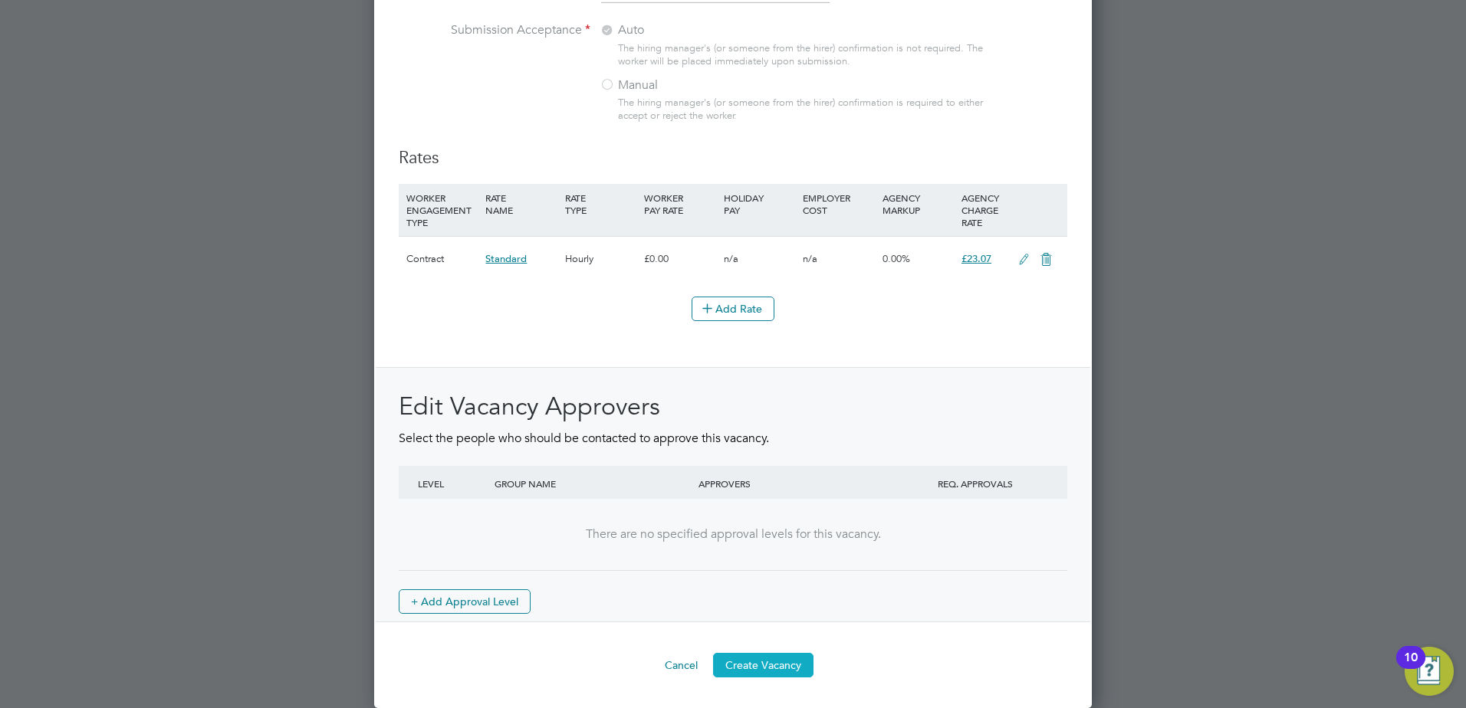
click at [773, 662] on button "Create Vacancy" at bounding box center [763, 665] width 100 height 25
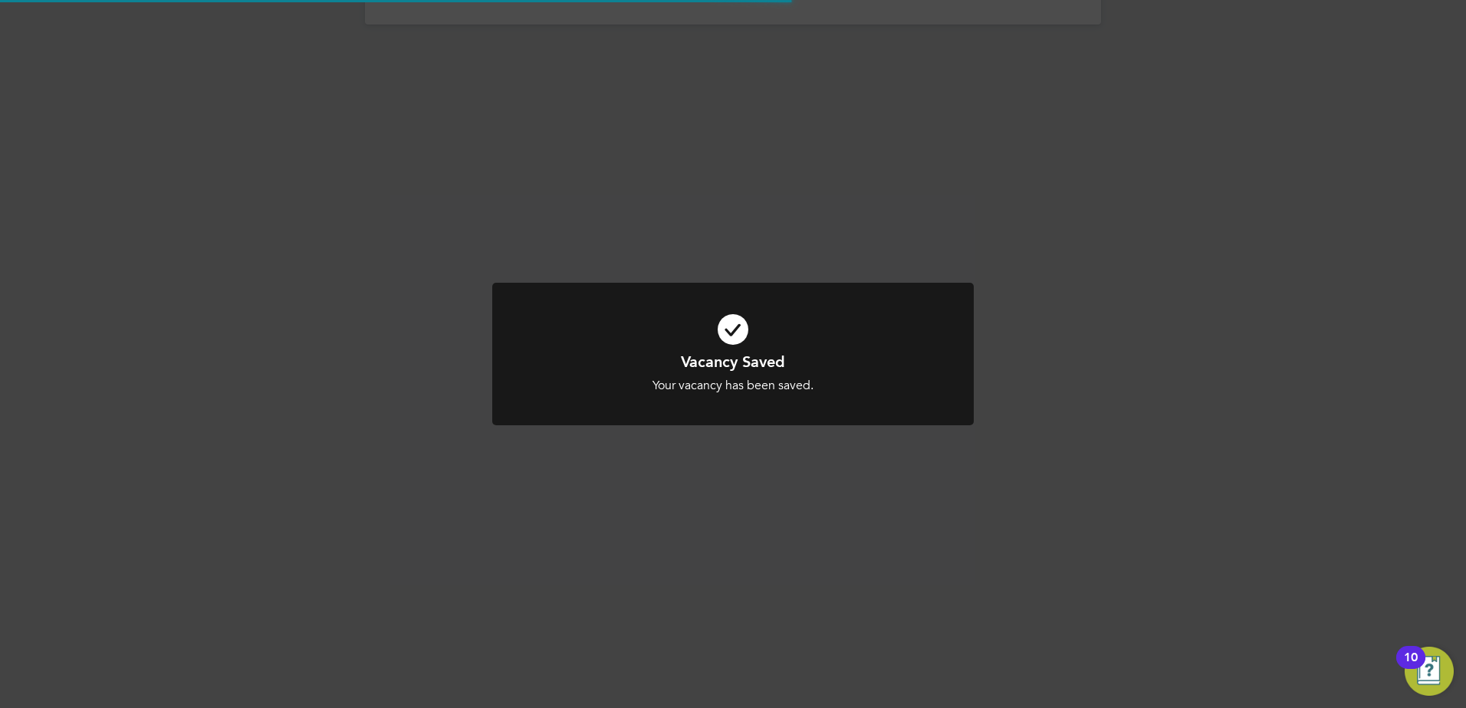
scroll to position [25, 330]
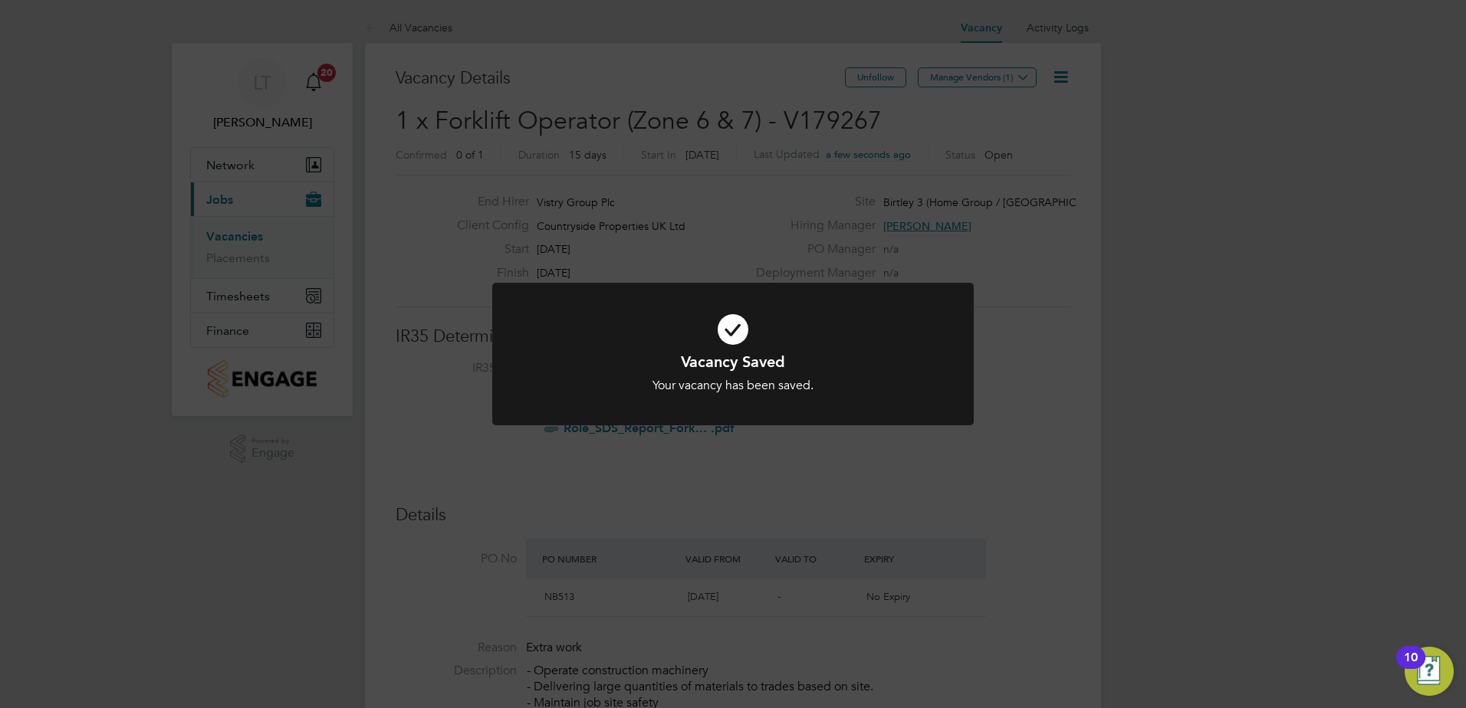
click at [1029, 543] on div "Vacancy Saved Your vacancy has been saved. Cancel Okay" at bounding box center [733, 354] width 1466 height 708
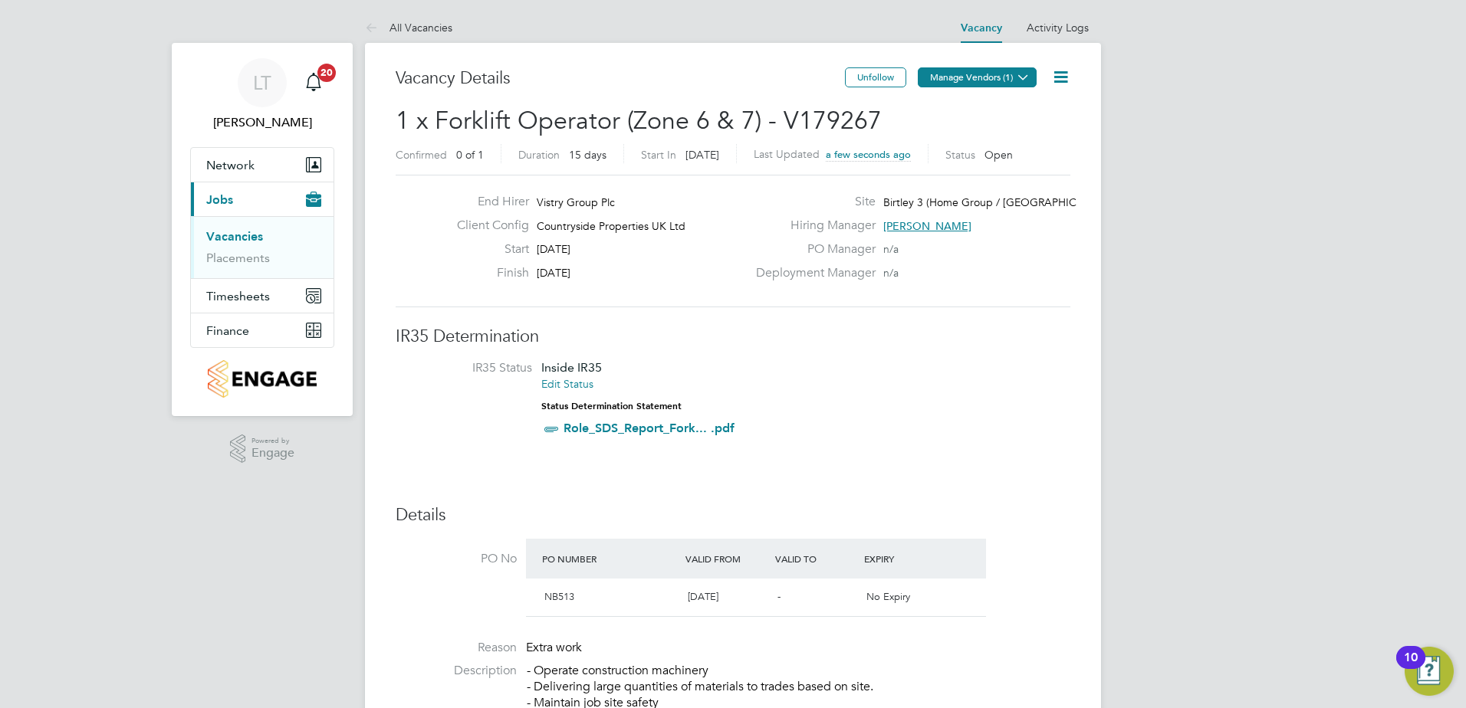
click at [996, 73] on button "Manage Vendors (1)" at bounding box center [976, 77] width 119 height 20
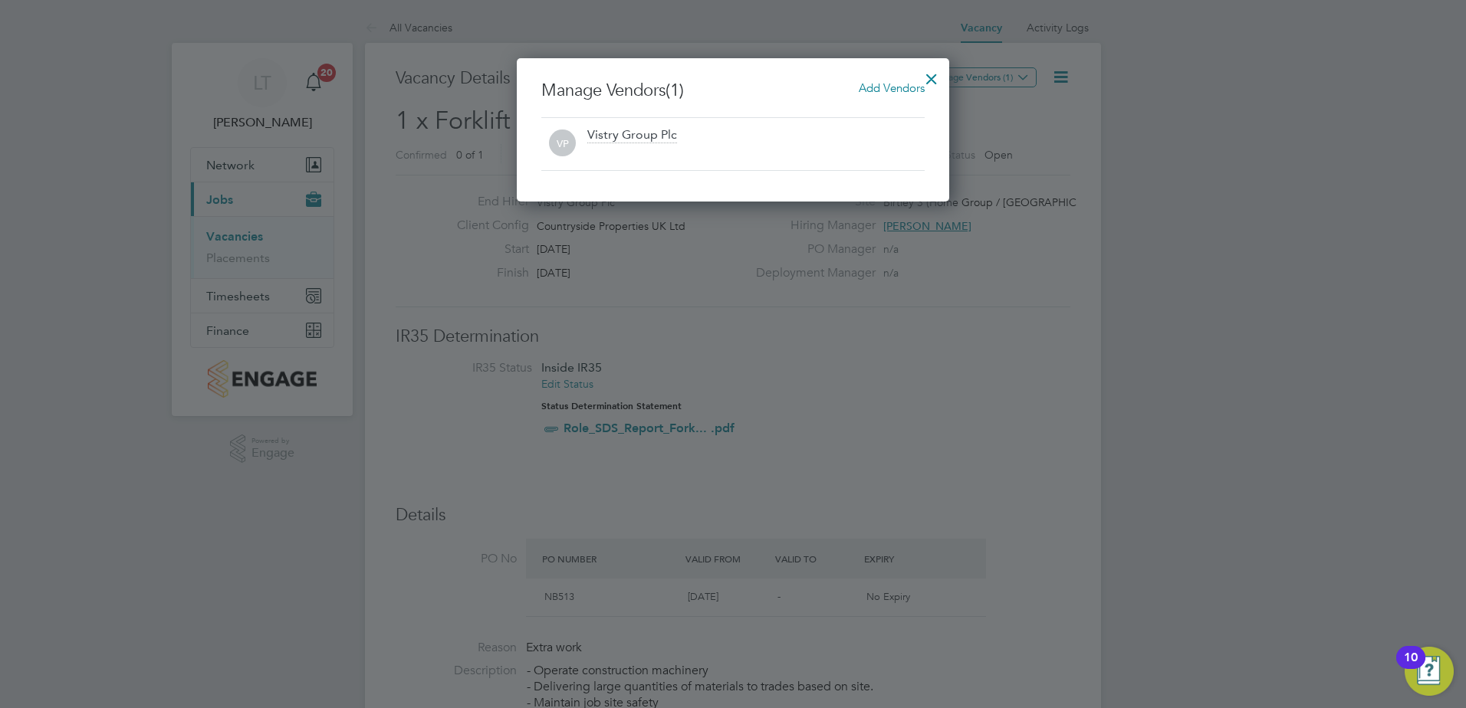
click at [890, 91] on span "Add Vendors" at bounding box center [891, 87] width 66 height 15
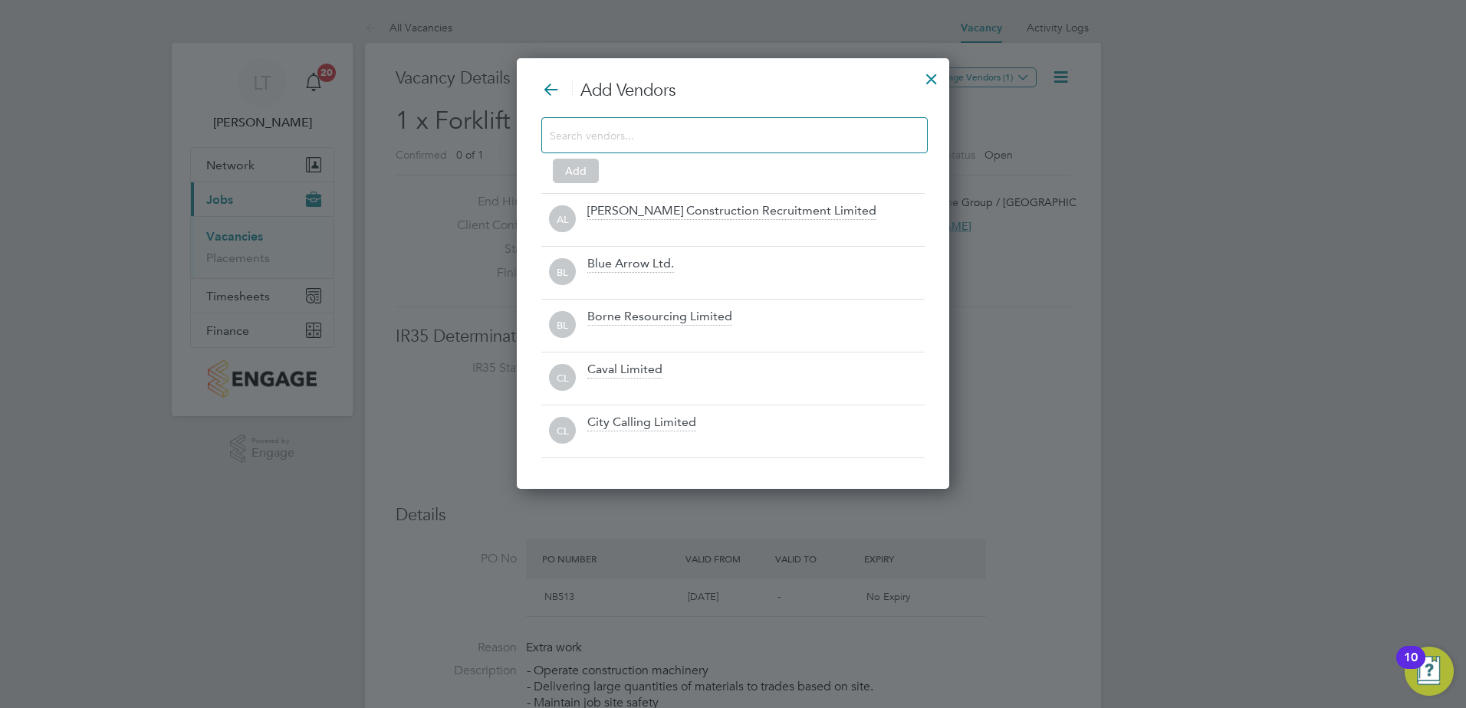
click at [625, 126] on input at bounding box center [722, 135] width 345 height 20
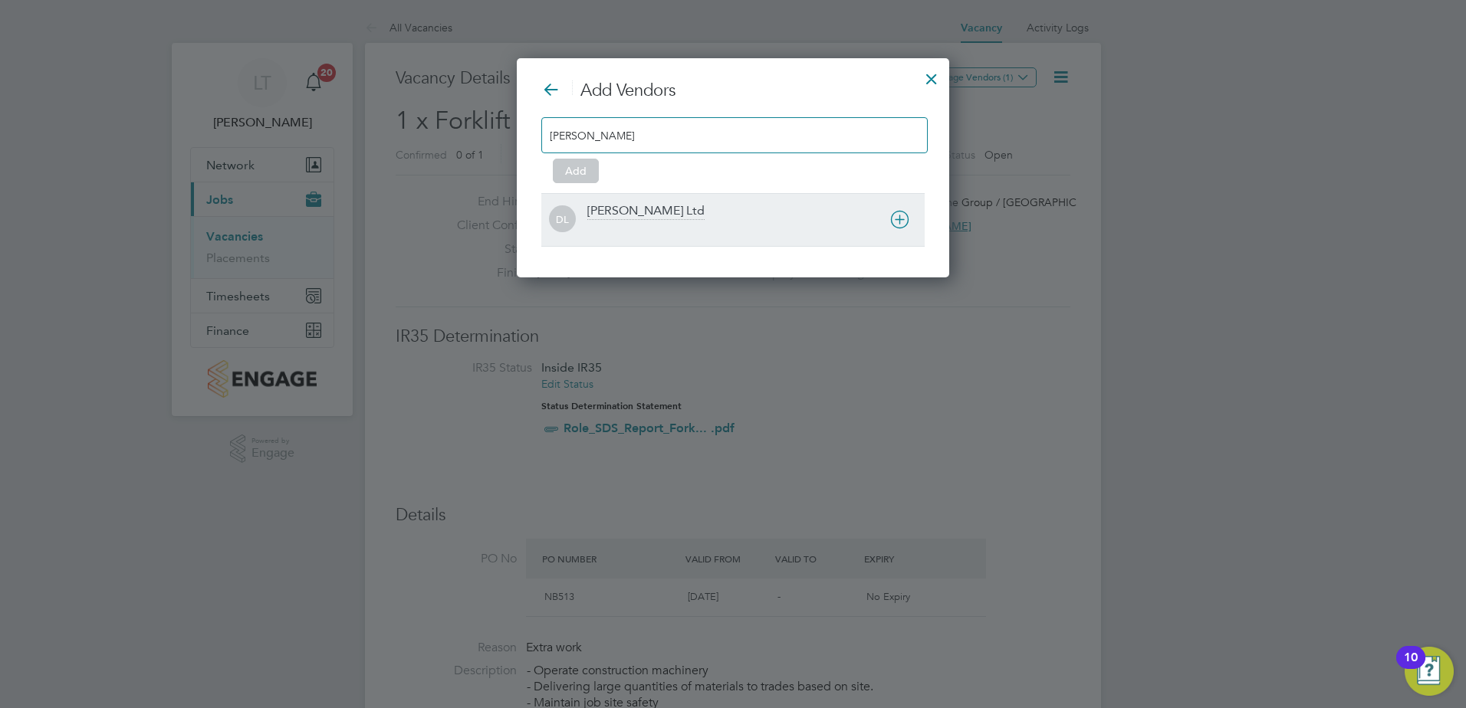
type input "[PERSON_NAME]"
click at [620, 214] on div "[PERSON_NAME] Ltd" at bounding box center [645, 211] width 117 height 17
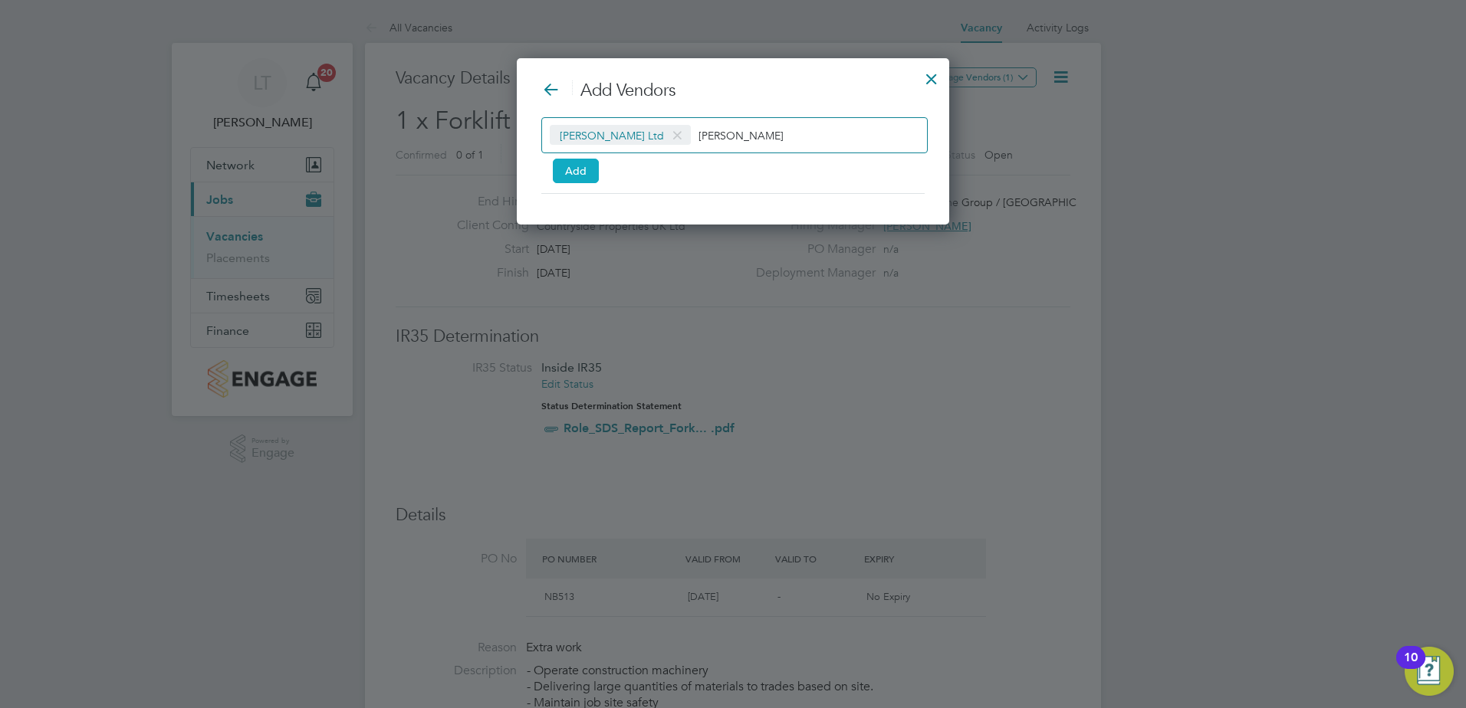
click at [575, 169] on button "Add" at bounding box center [576, 171] width 46 height 25
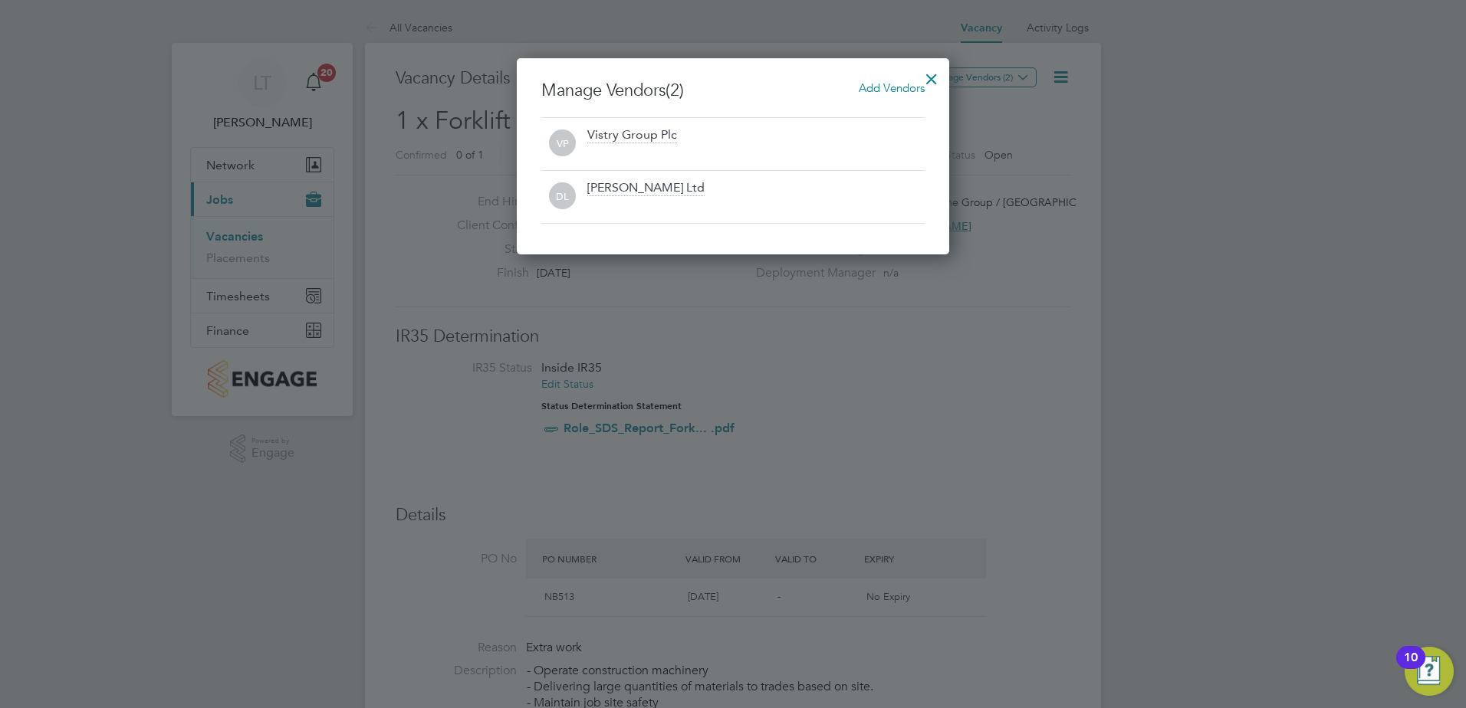
click at [927, 84] on div at bounding box center [931, 75] width 28 height 28
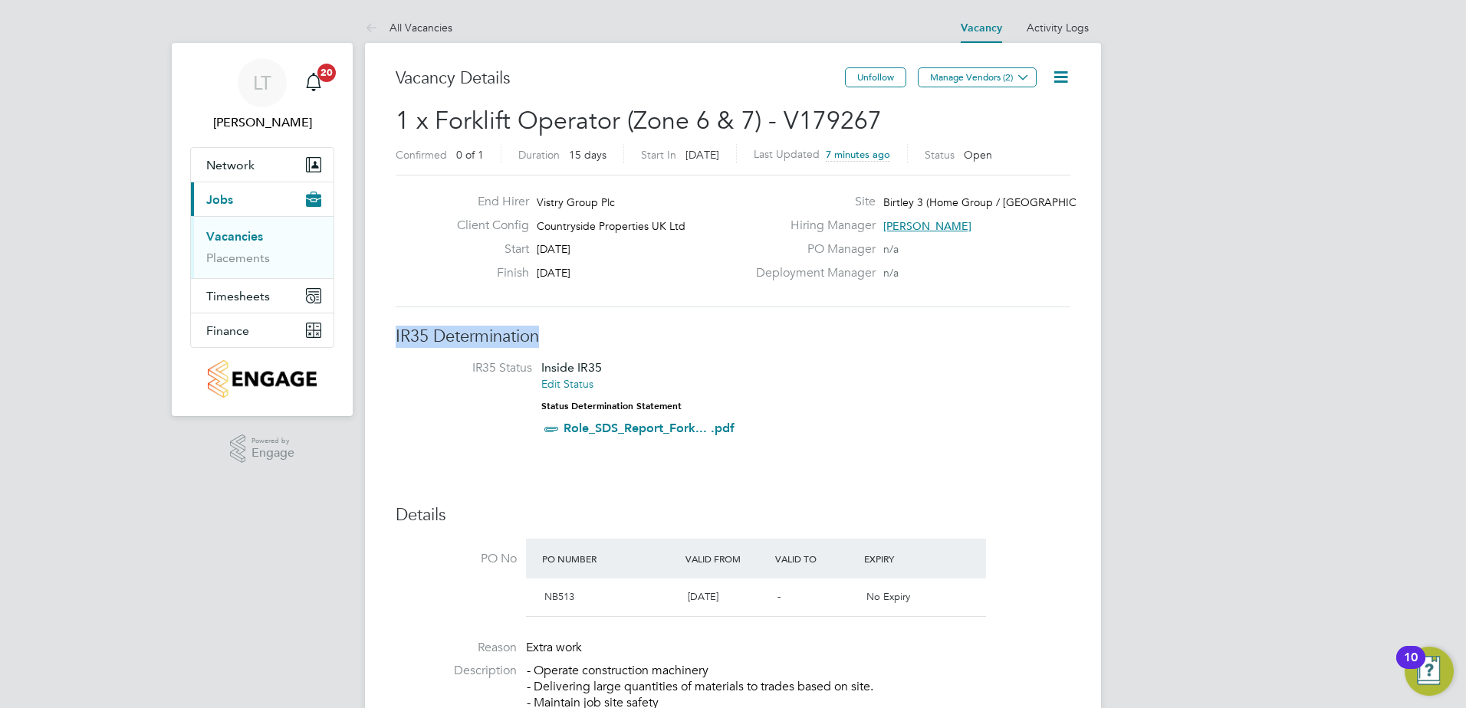
drag, startPoint x: 394, startPoint y: 336, endPoint x: 582, endPoint y: 336, distance: 187.8
drag, startPoint x: 397, startPoint y: 521, endPoint x: 472, endPoint y: 526, distance: 75.3
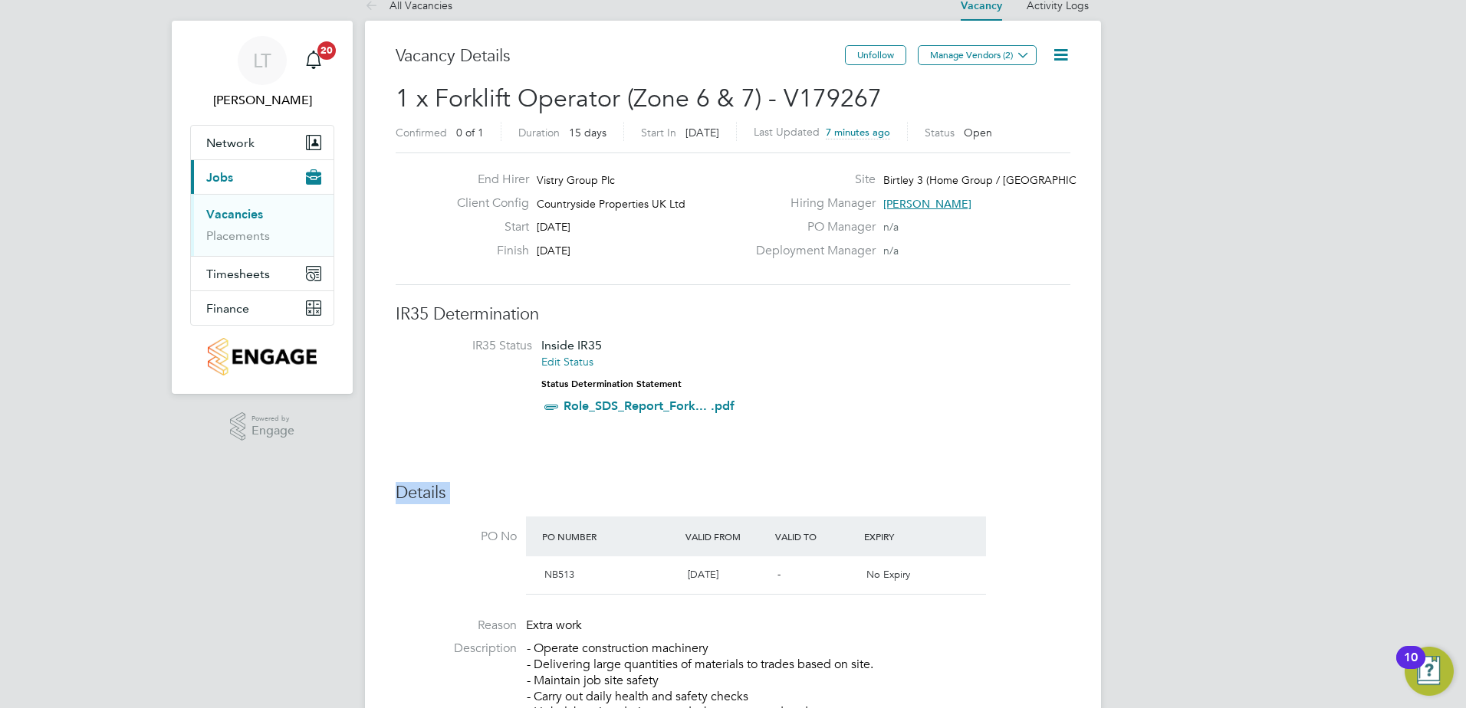
scroll to position [307, 0]
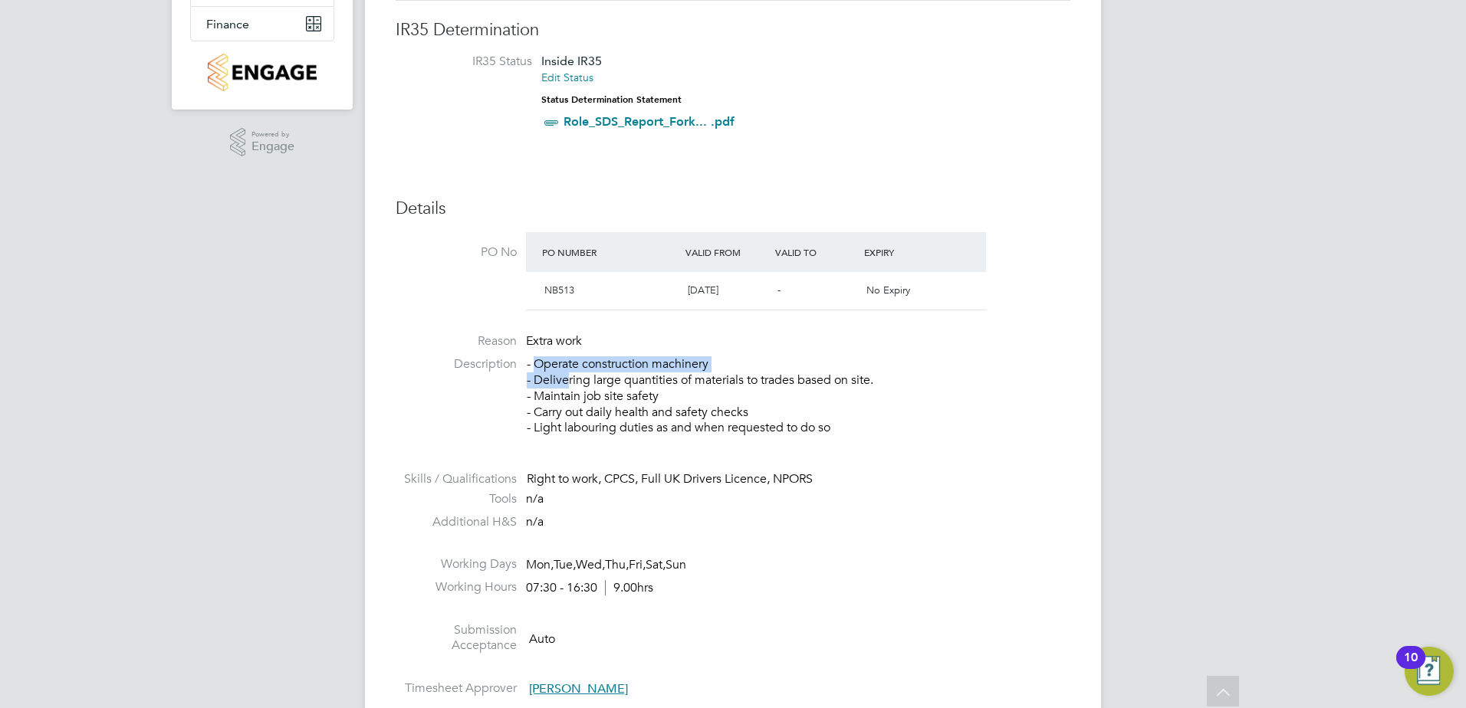
drag, startPoint x: 538, startPoint y: 368, endPoint x: 563, endPoint y: 373, distance: 25.0
click at [563, 373] on p "- Operate construction machinery - Delivering large quantities of materials to …" at bounding box center [798, 396] width 543 height 80
drag, startPoint x: 563, startPoint y: 373, endPoint x: 616, endPoint y: 409, distance: 65.1
click at [616, 409] on p "- Operate construction machinery - Delivering large quantities of materials to …" at bounding box center [798, 396] width 543 height 80
